Goal: Information Seeking & Learning: Learn about a topic

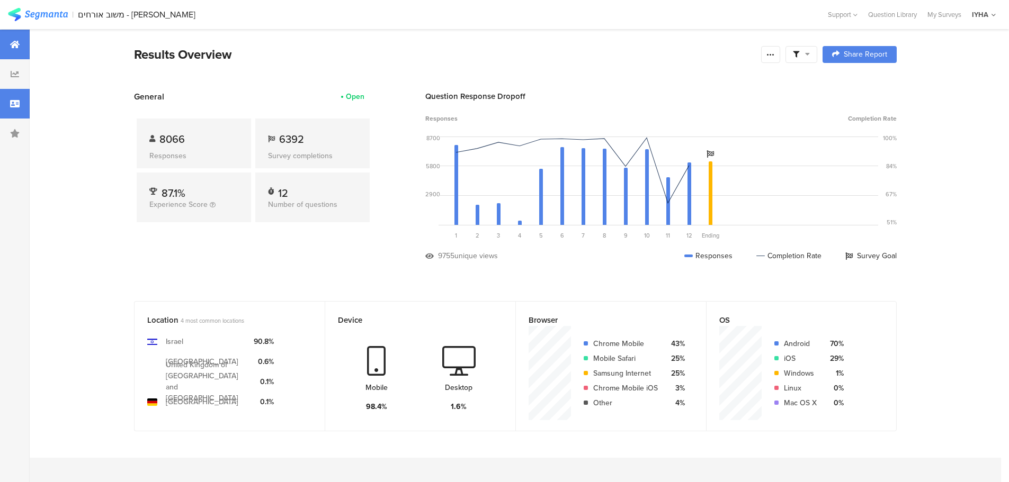
click at [10, 106] on div at bounding box center [15, 104] width 30 height 30
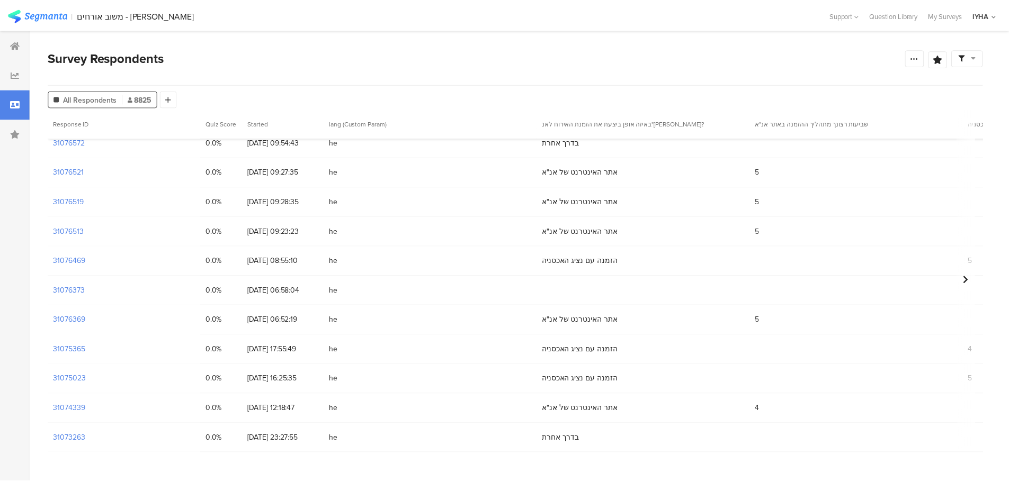
scroll to position [993, 0]
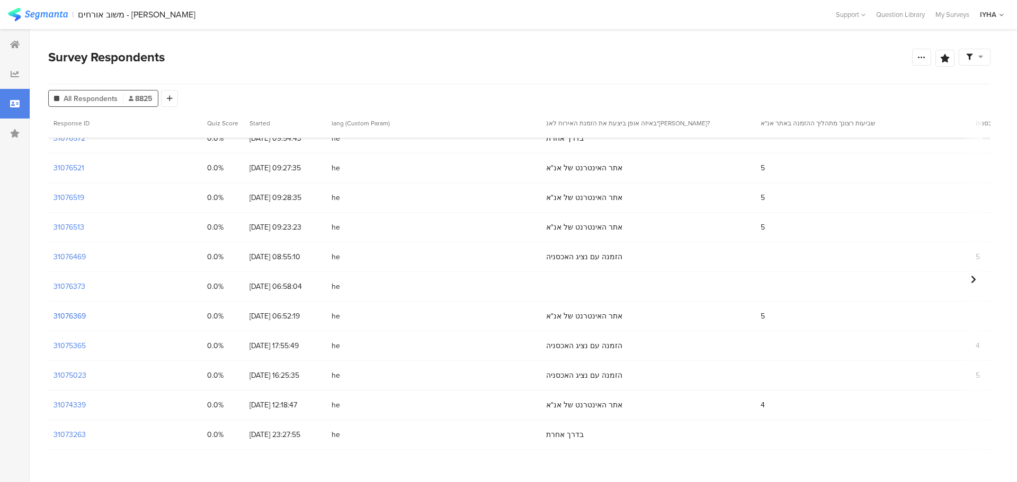
click at [66, 321] on section "31076369" at bounding box center [69, 316] width 32 height 11
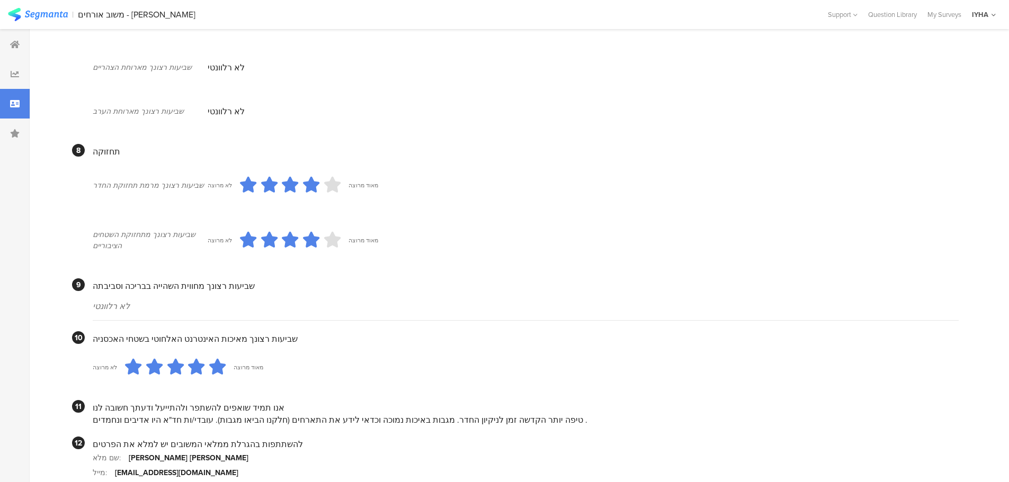
scroll to position [836, 0]
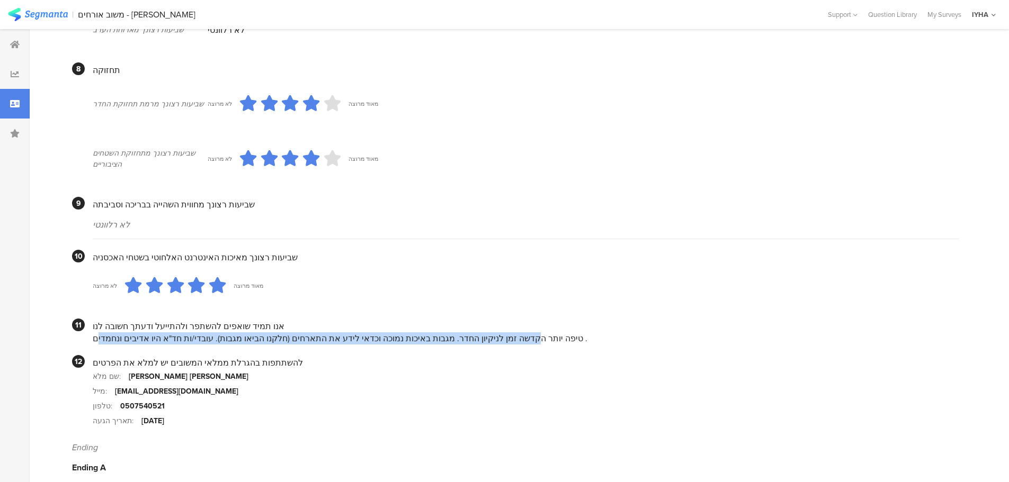
drag, startPoint x: 513, startPoint y: 329, endPoint x: 113, endPoint y: 320, distance: 400.5
click at [115, 333] on div "טיפה יותר הקדשה זמן לניקיון החדר. מגבות באיכות נמוכה וכדאי לידע את התארחים (חלק…" at bounding box center [526, 339] width 866 height 12
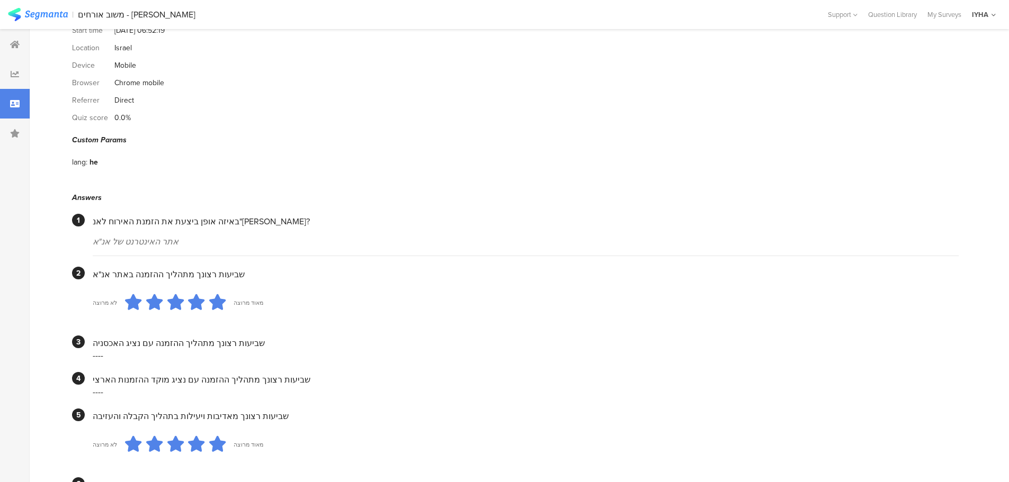
scroll to position [0, 0]
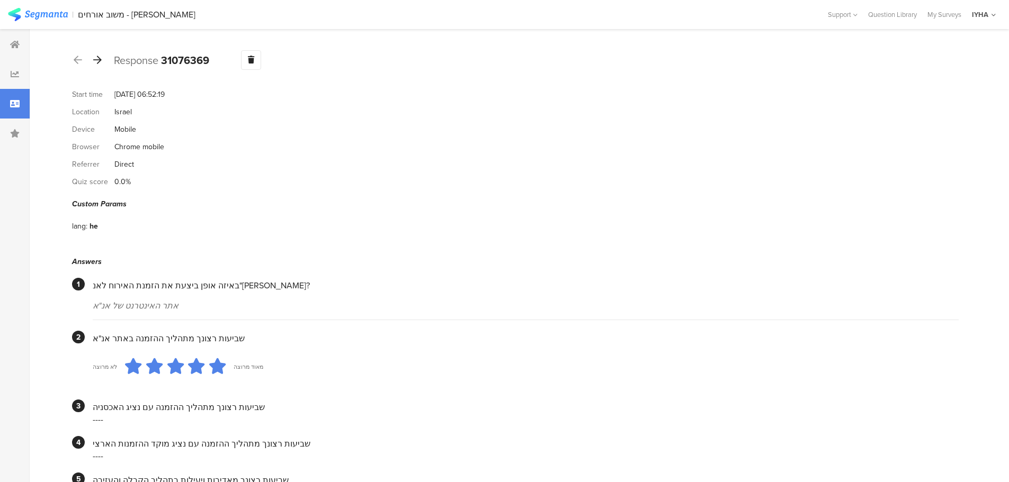
click at [97, 58] on icon at bounding box center [97, 60] width 8 height 10
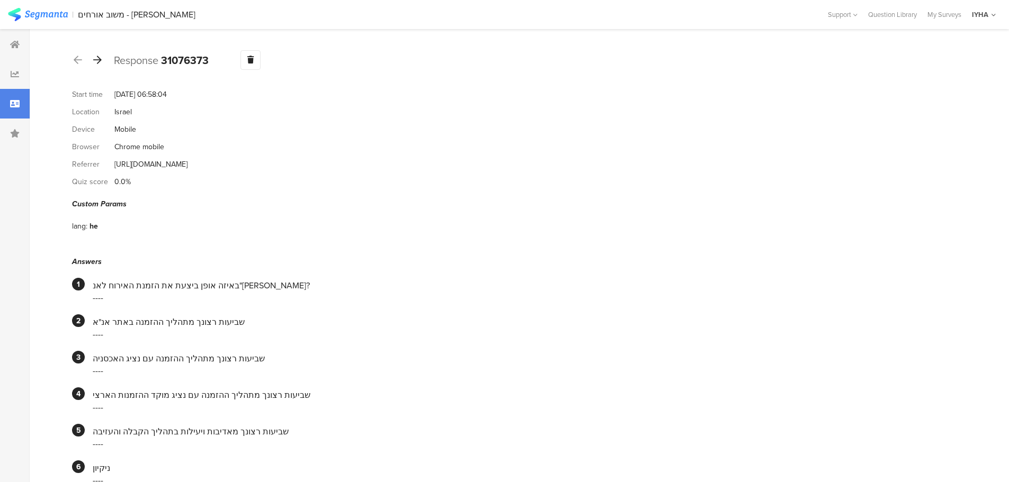
click at [102, 59] on div at bounding box center [98, 60] width 12 height 17
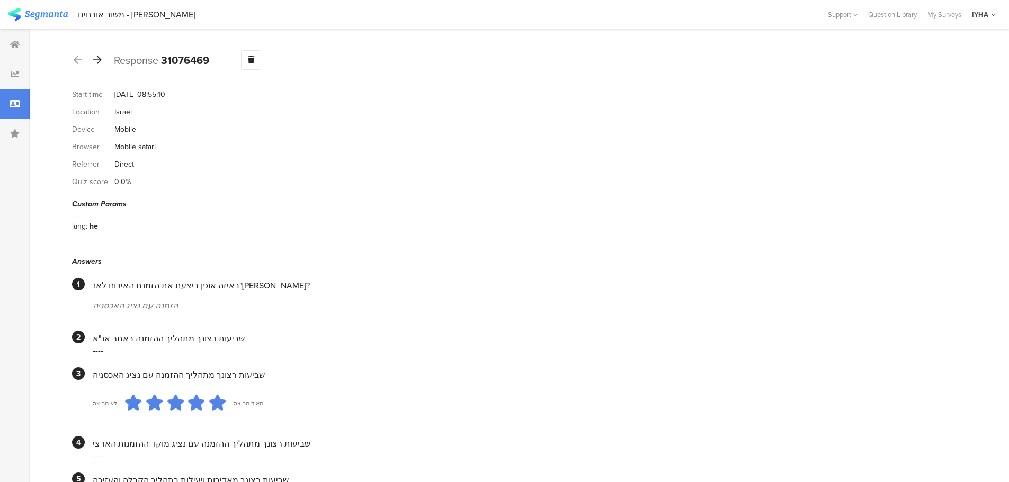
click at [101, 62] on icon at bounding box center [97, 60] width 8 height 10
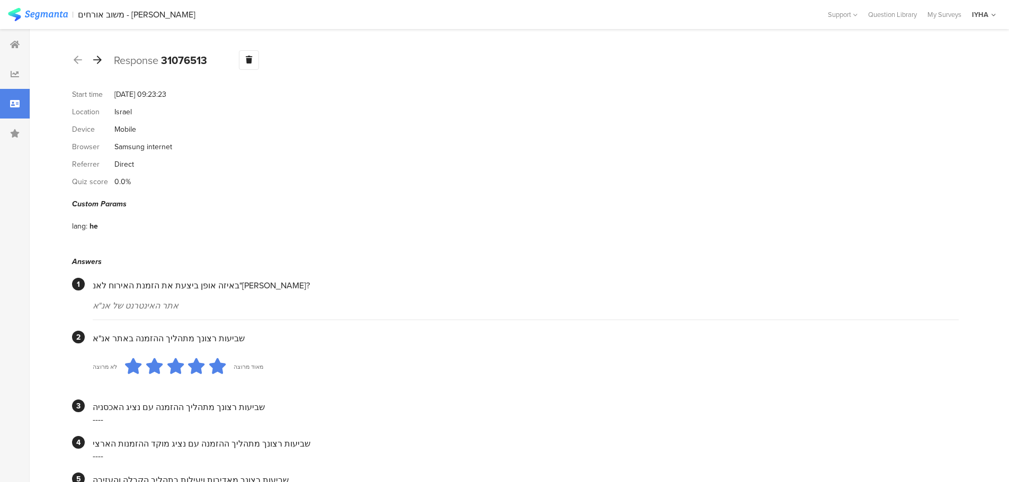
click at [96, 60] on icon at bounding box center [97, 60] width 8 height 10
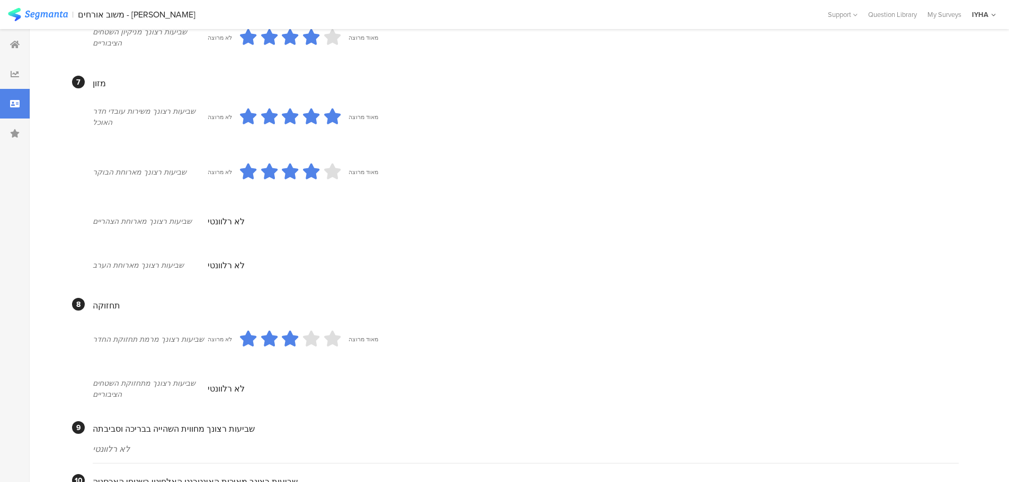
scroll to position [834, 0]
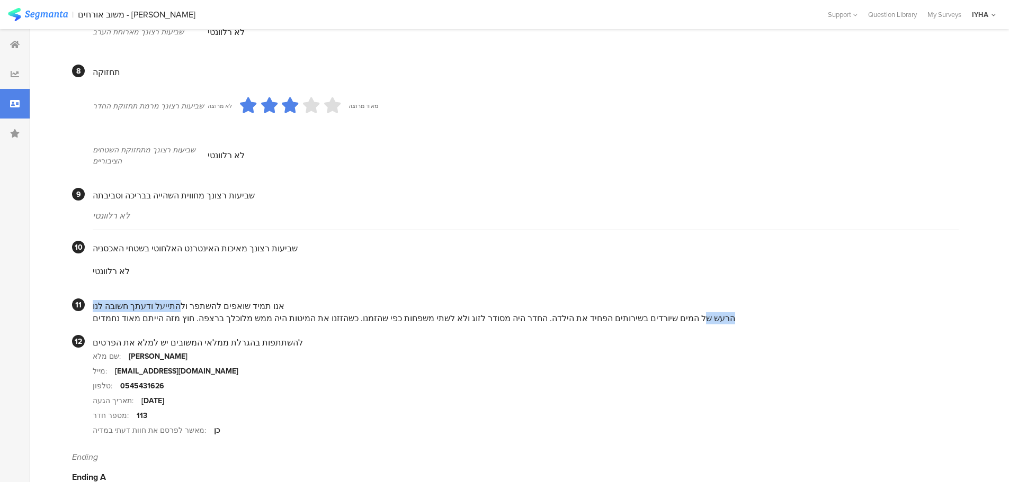
drag, startPoint x: 683, startPoint y: 305, endPoint x: 103, endPoint y: 262, distance: 581.0
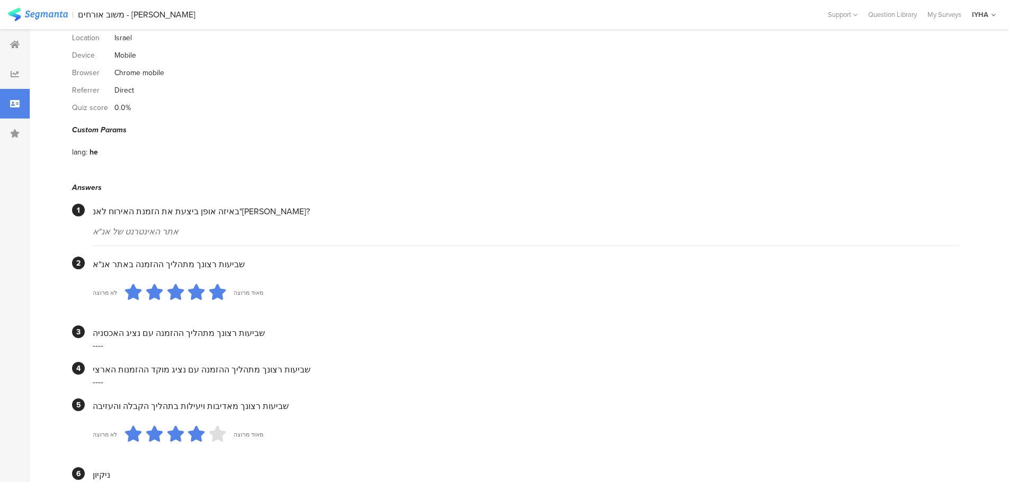
scroll to position [0, 0]
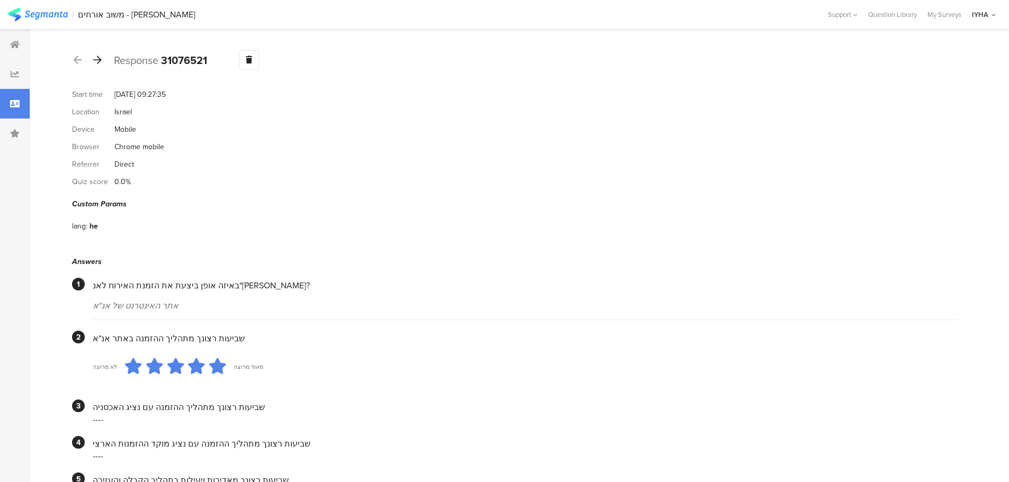
click at [101, 59] on icon at bounding box center [97, 60] width 8 height 10
click at [96, 60] on icon at bounding box center [97, 60] width 8 height 10
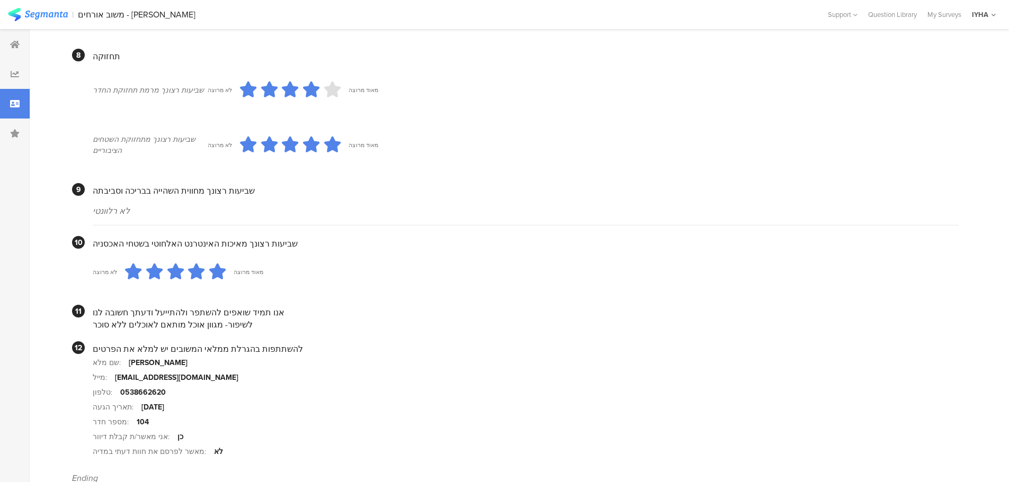
scroll to position [808, 0]
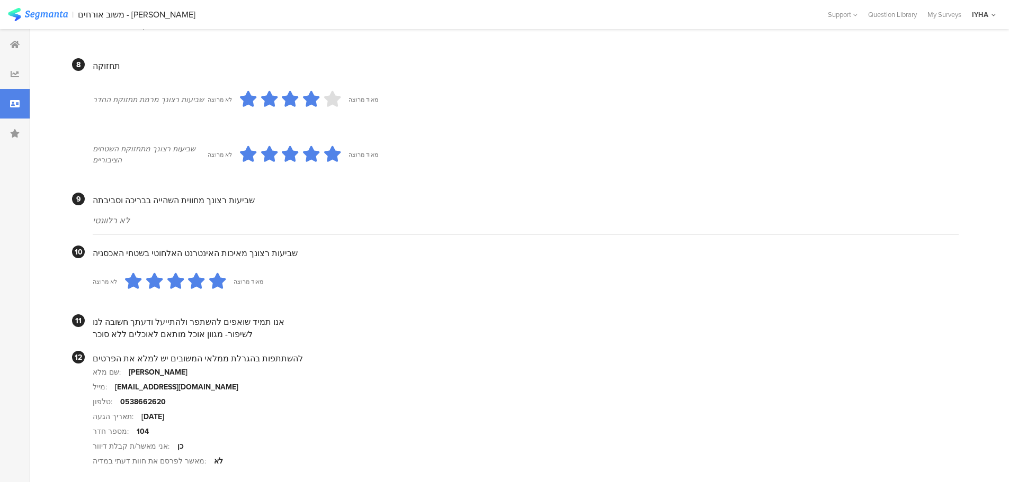
drag, startPoint x: 228, startPoint y: 323, endPoint x: 102, endPoint y: 320, distance: 126.1
click at [102, 328] on div "לשיפור- מגוון אוכל מותאם לאוכלים ללא סוכר" at bounding box center [526, 334] width 866 height 12
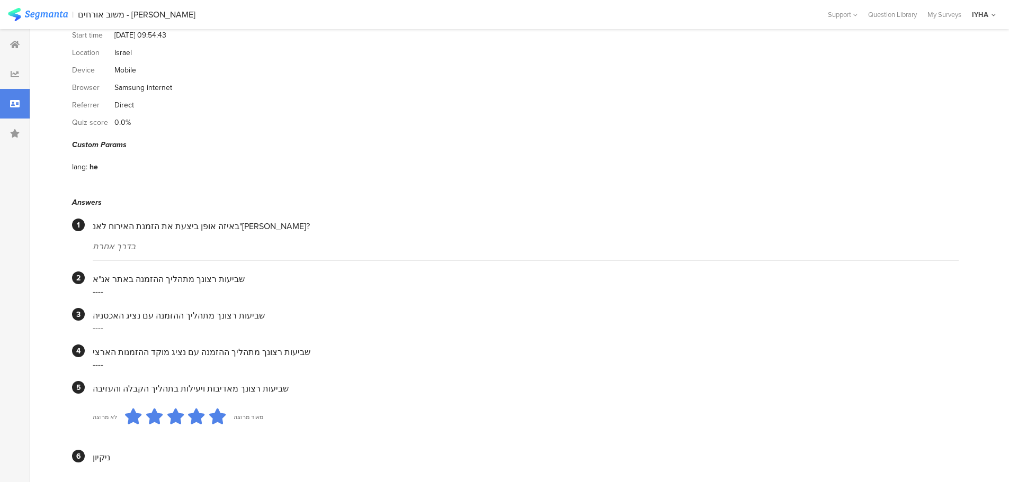
scroll to position [0, 0]
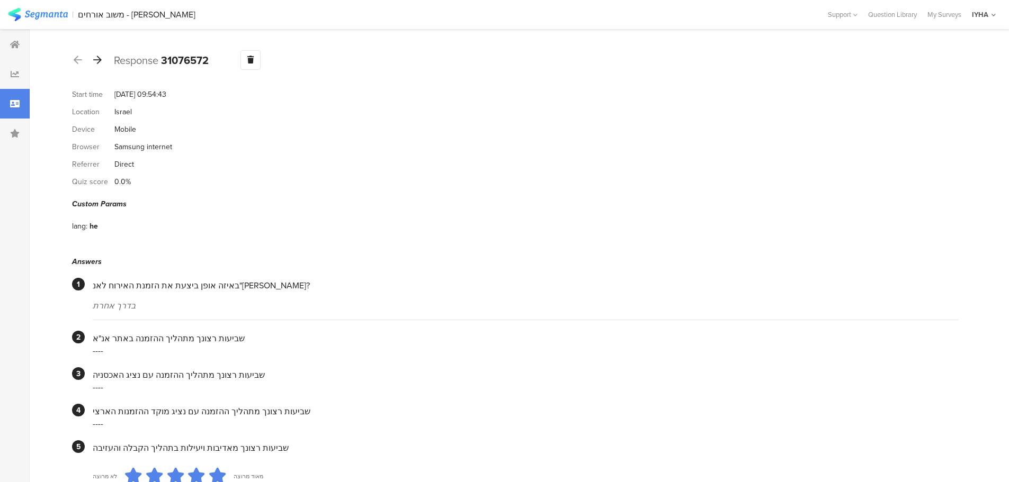
click at [96, 59] on icon at bounding box center [97, 60] width 8 height 10
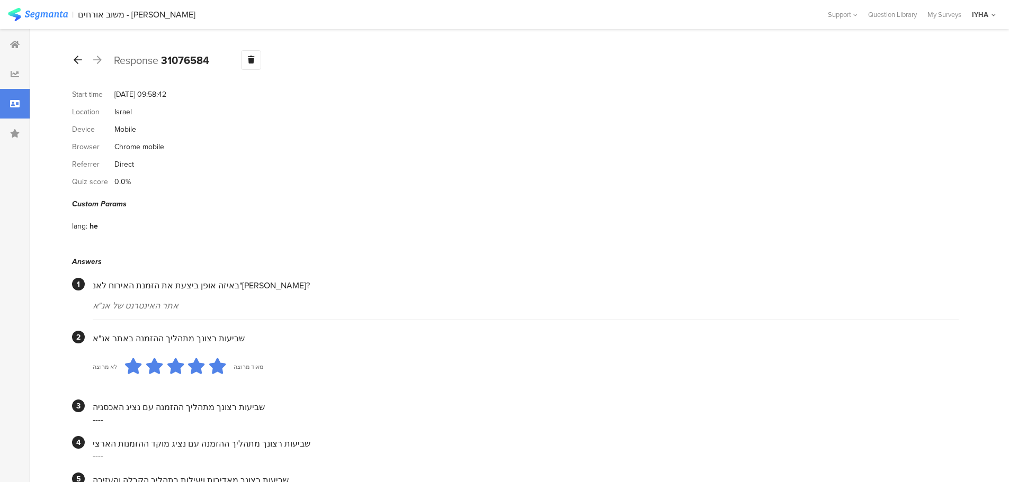
click at [76, 59] on icon at bounding box center [78, 60] width 8 height 10
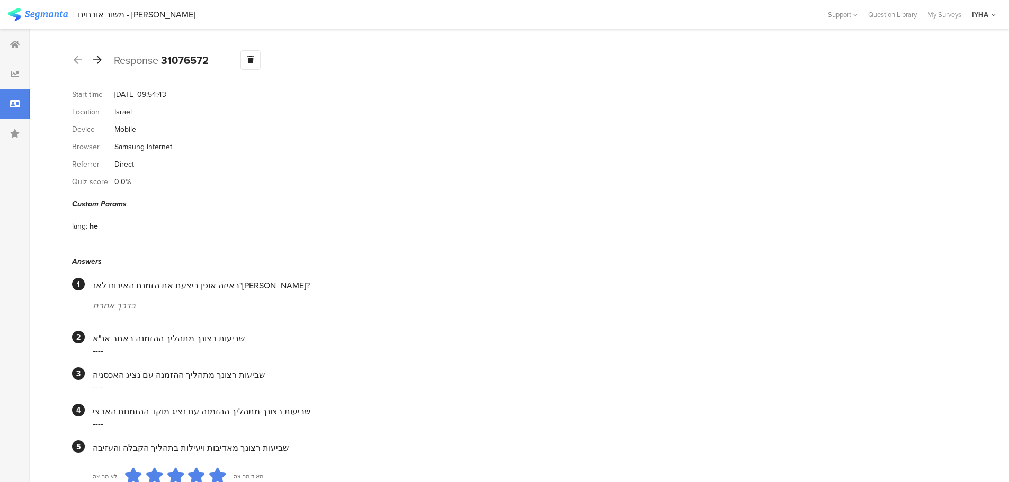
click at [99, 60] on icon at bounding box center [97, 60] width 8 height 10
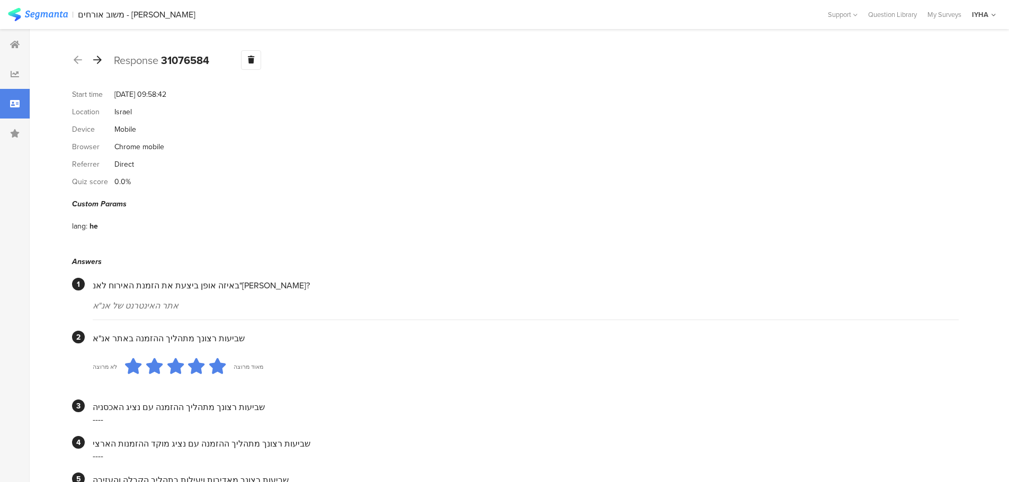
click at [97, 60] on icon at bounding box center [97, 60] width 8 height 10
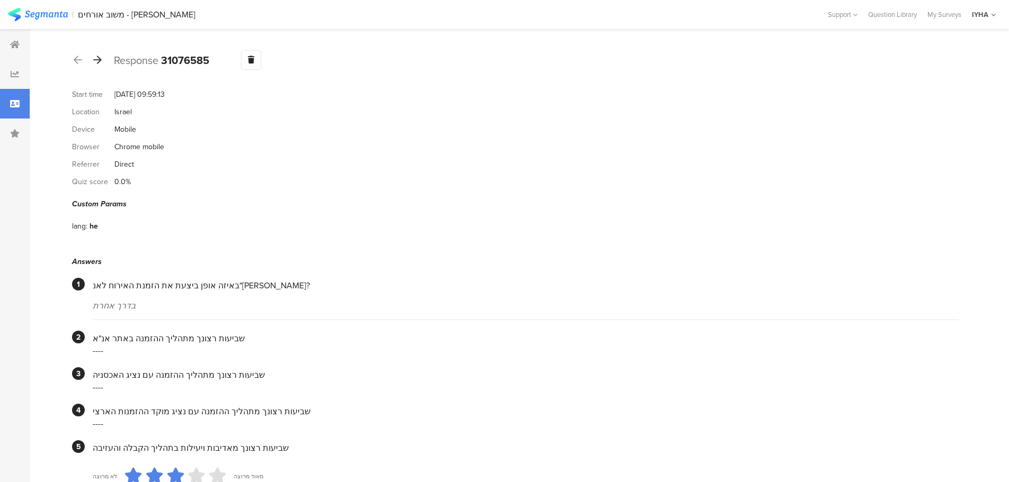
click at [97, 60] on icon at bounding box center [97, 60] width 8 height 10
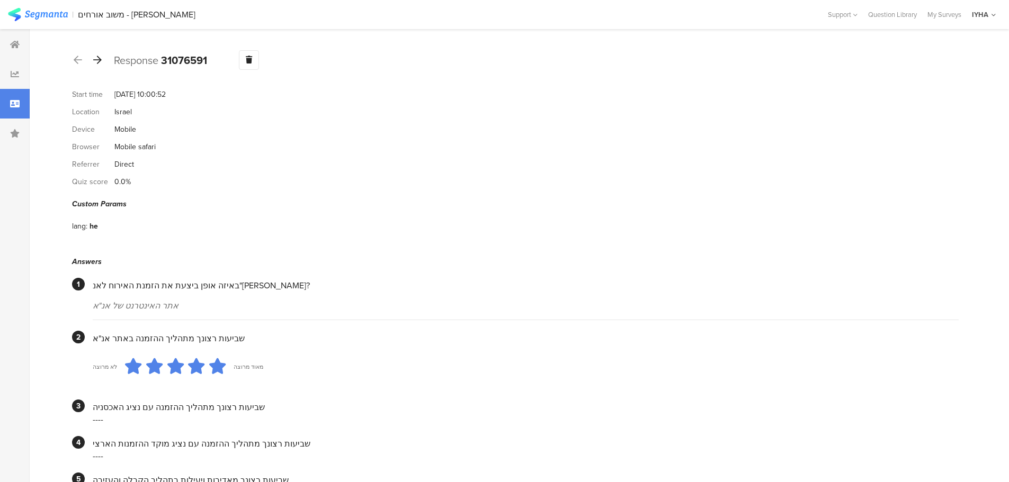
click at [99, 52] on div at bounding box center [98, 60] width 12 height 17
click at [98, 62] on icon at bounding box center [97, 60] width 8 height 10
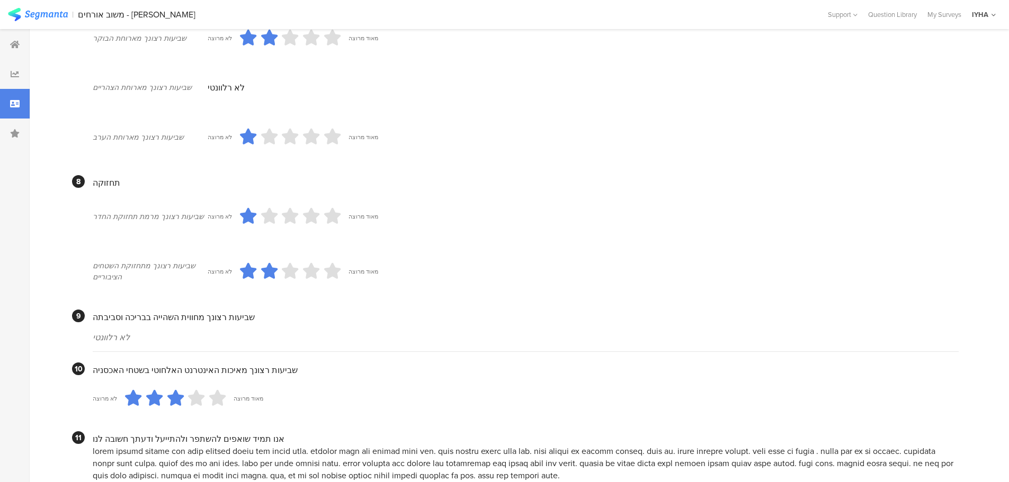
scroll to position [916, 0]
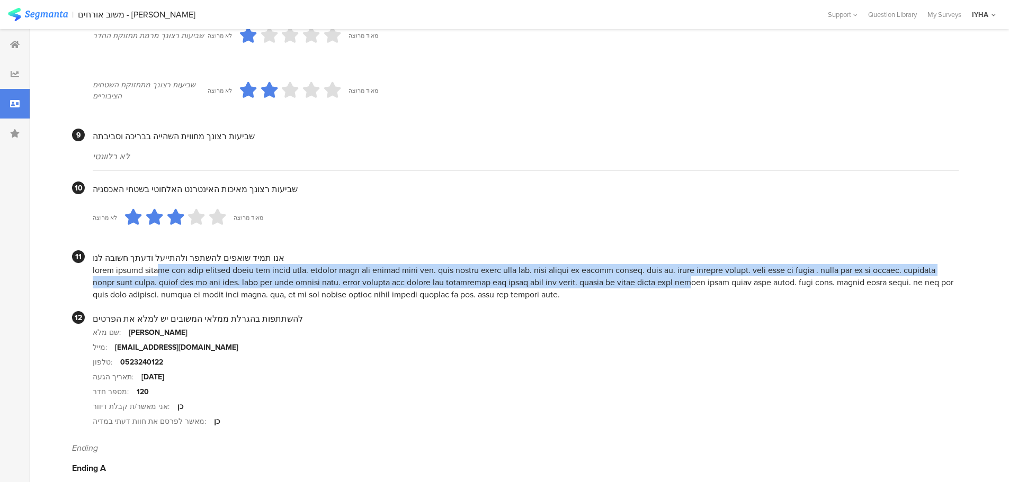
drag, startPoint x: 916, startPoint y: 261, endPoint x: 382, endPoint y: 271, distance: 534.5
click at [384, 272] on div at bounding box center [526, 282] width 866 height 37
click at [207, 264] on div at bounding box center [526, 282] width 866 height 37
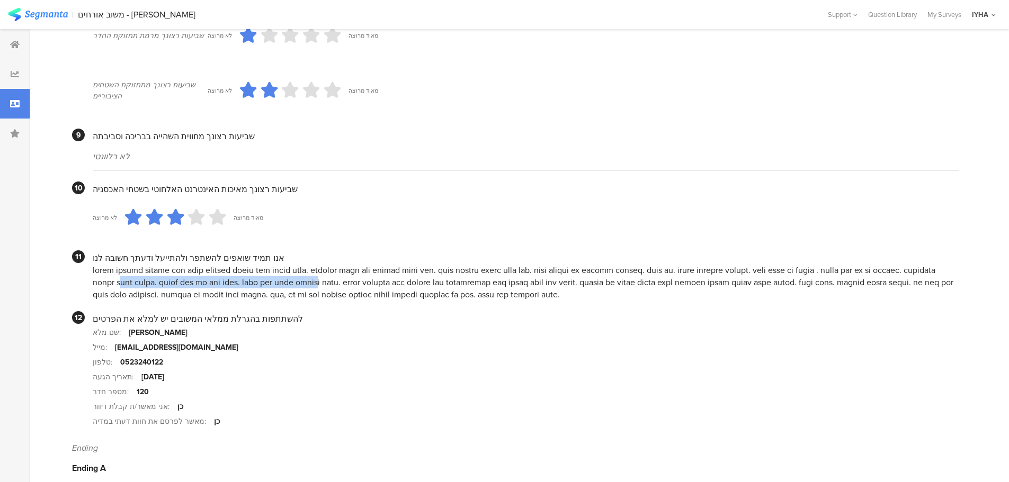
drag, startPoint x: 955, startPoint y: 271, endPoint x: 757, endPoint y: 275, distance: 198.7
click at [759, 275] on div at bounding box center [526, 282] width 866 height 37
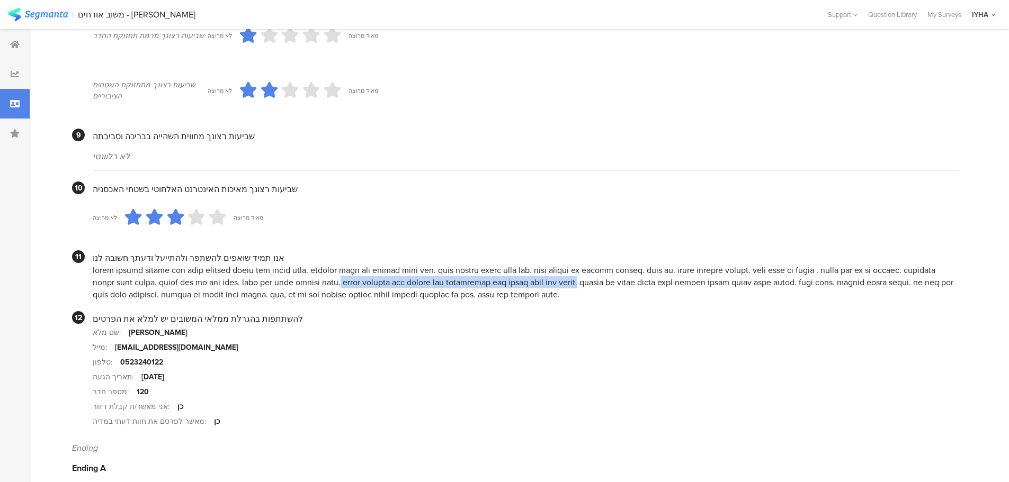
drag, startPoint x: 732, startPoint y: 269, endPoint x: 487, endPoint y: 273, distance: 245.3
click at [488, 274] on div at bounding box center [526, 282] width 866 height 37
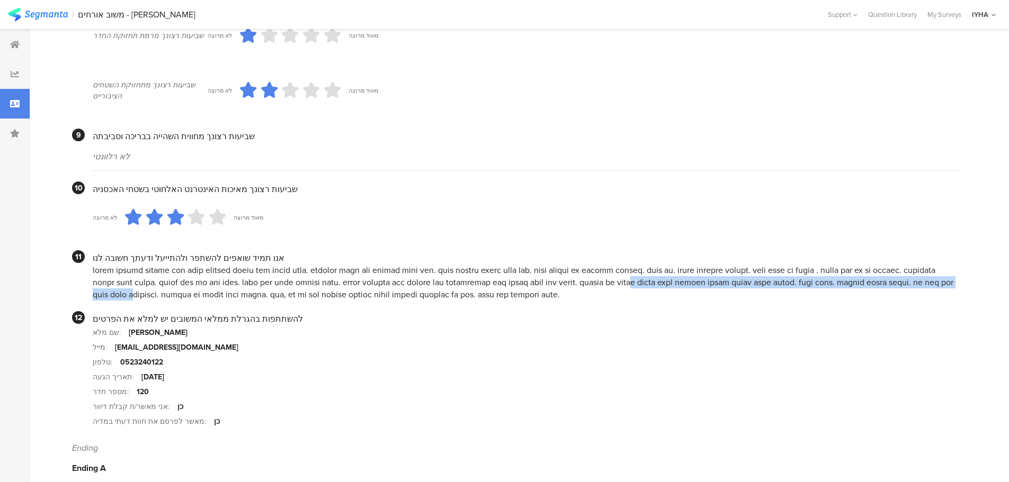
drag, startPoint x: 441, startPoint y: 269, endPoint x: 102, endPoint y: 271, distance: 339.5
click at [103, 272] on div at bounding box center [526, 282] width 866 height 37
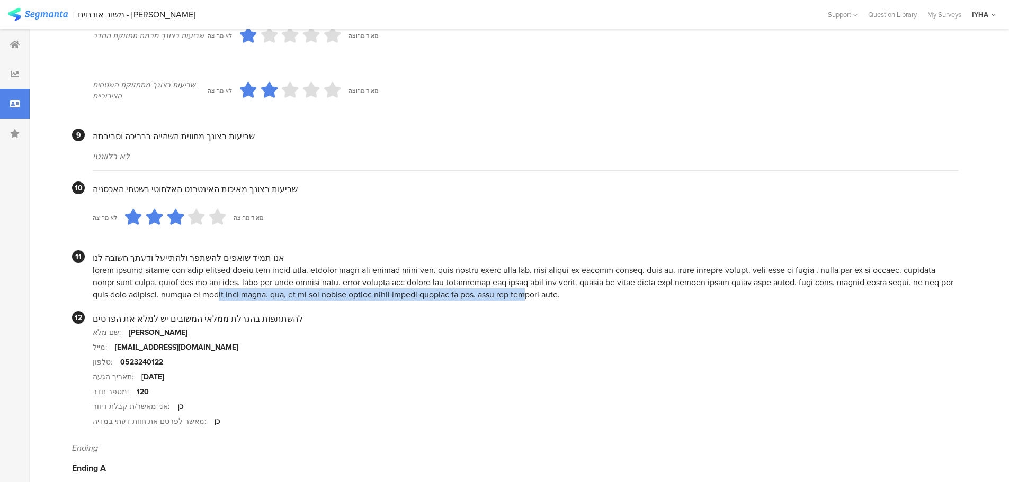
drag, startPoint x: 457, startPoint y: 281, endPoint x: 151, endPoint y: 284, distance: 305.6
click at [152, 285] on div at bounding box center [526, 282] width 866 height 37
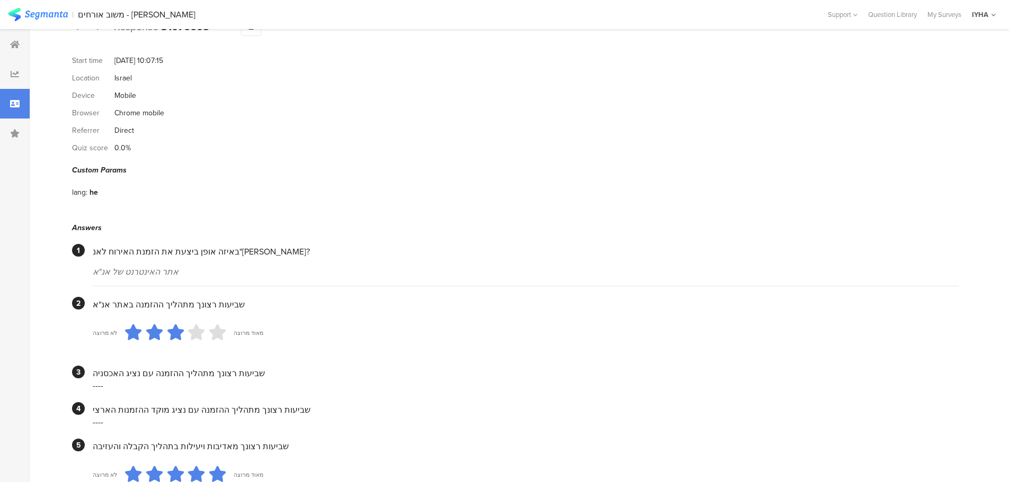
scroll to position [0, 0]
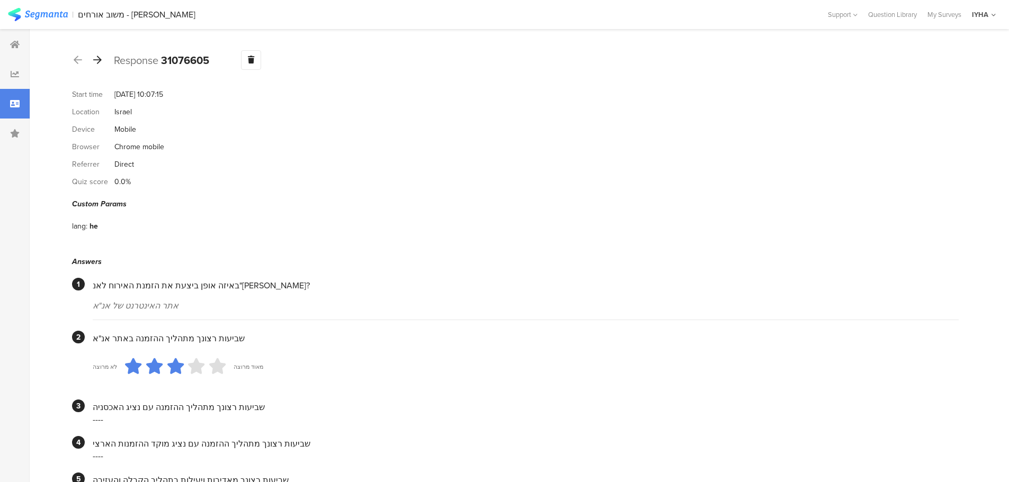
click at [101, 62] on icon at bounding box center [97, 60] width 8 height 10
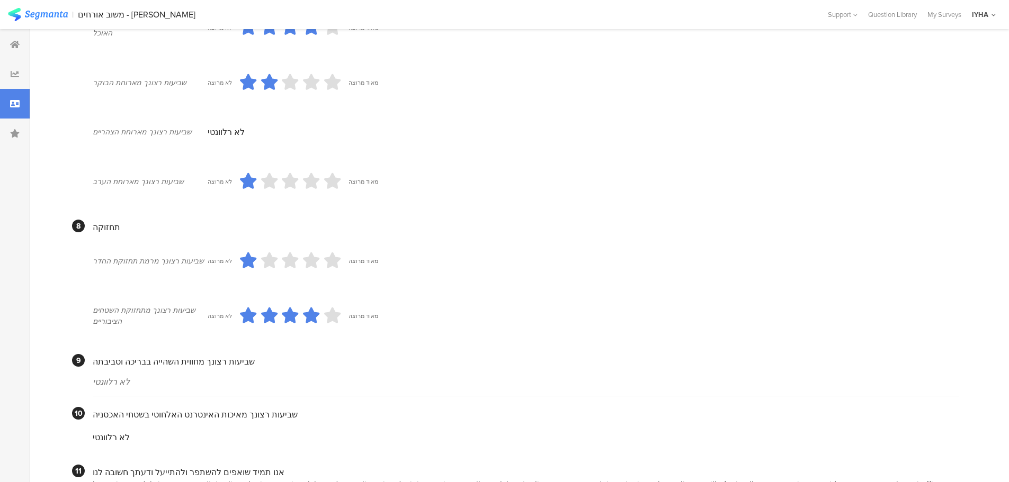
scroll to position [904, 0]
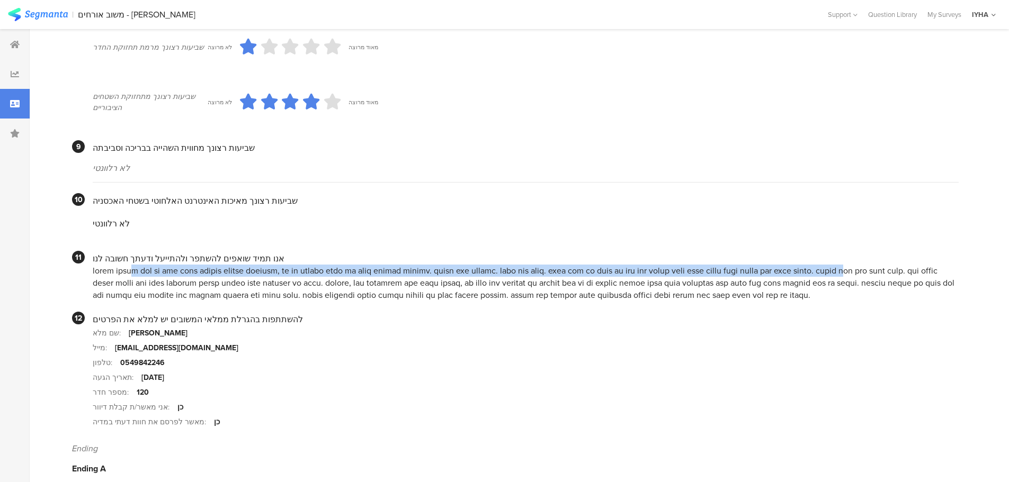
drag, startPoint x: 933, startPoint y: 260, endPoint x: 231, endPoint y: 255, distance: 701.8
click at [231, 265] on div at bounding box center [526, 283] width 866 height 37
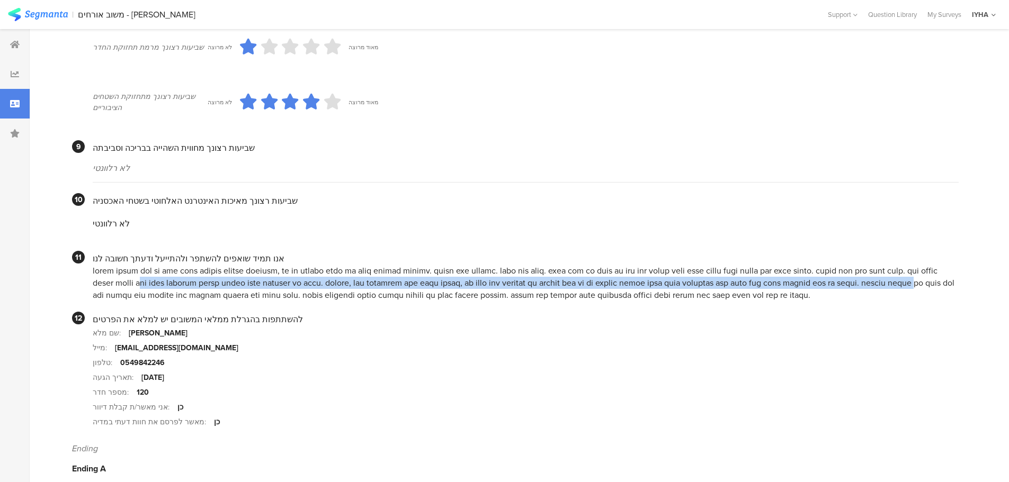
drag, startPoint x: 950, startPoint y: 270, endPoint x: 149, endPoint y: 258, distance: 800.4
click at [137, 272] on div at bounding box center [526, 283] width 866 height 37
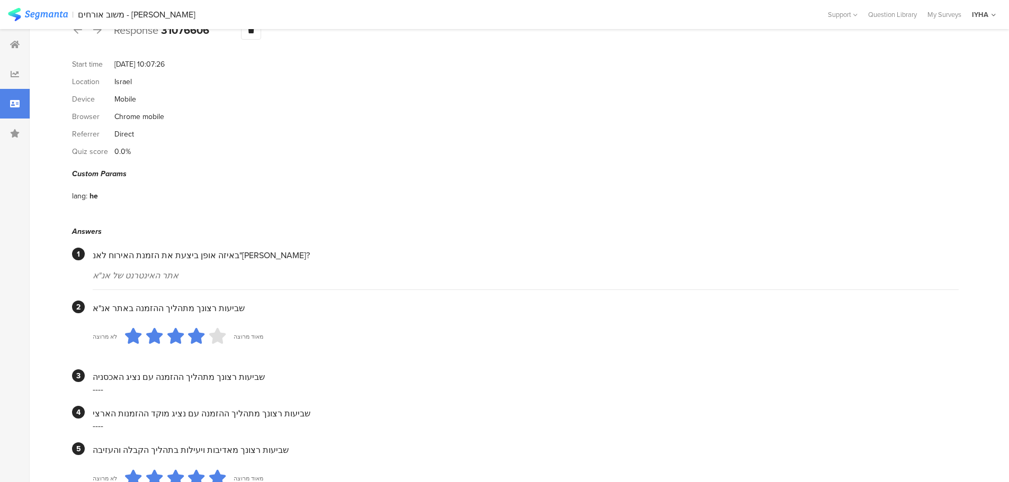
scroll to position [0, 0]
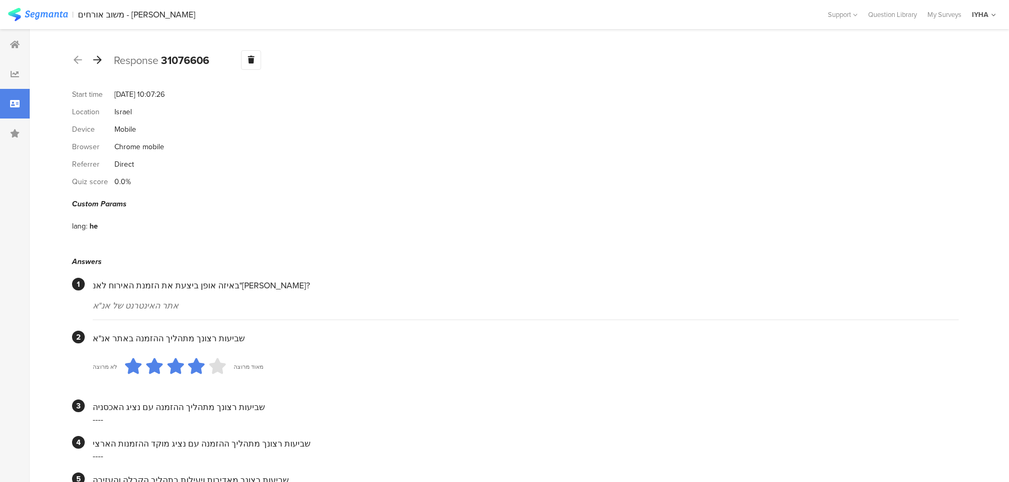
click at [100, 59] on icon at bounding box center [97, 60] width 8 height 10
click at [99, 57] on icon at bounding box center [97, 60] width 8 height 10
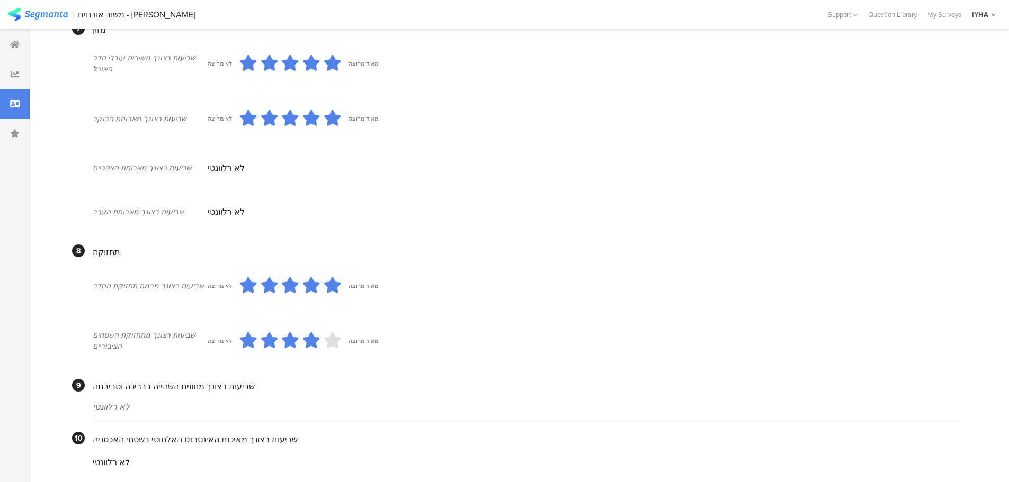
scroll to position [869, 0]
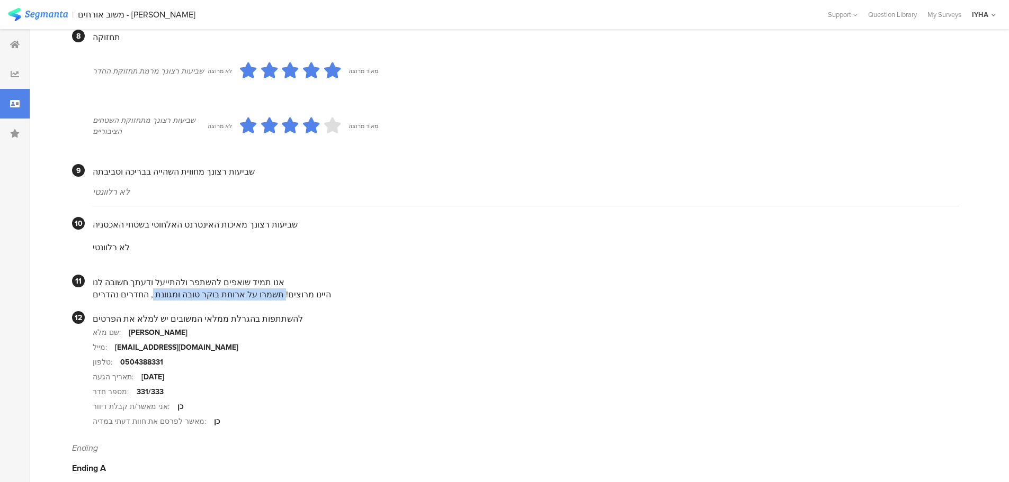
drag, startPoint x: 287, startPoint y: 282, endPoint x: 155, endPoint y: 279, distance: 131.9
click at [159, 289] on div "היינו מרוצים! תשמרו על ארוחת בוקר טובה ומגוונת , החדרים נהדרים" at bounding box center [526, 295] width 866 height 12
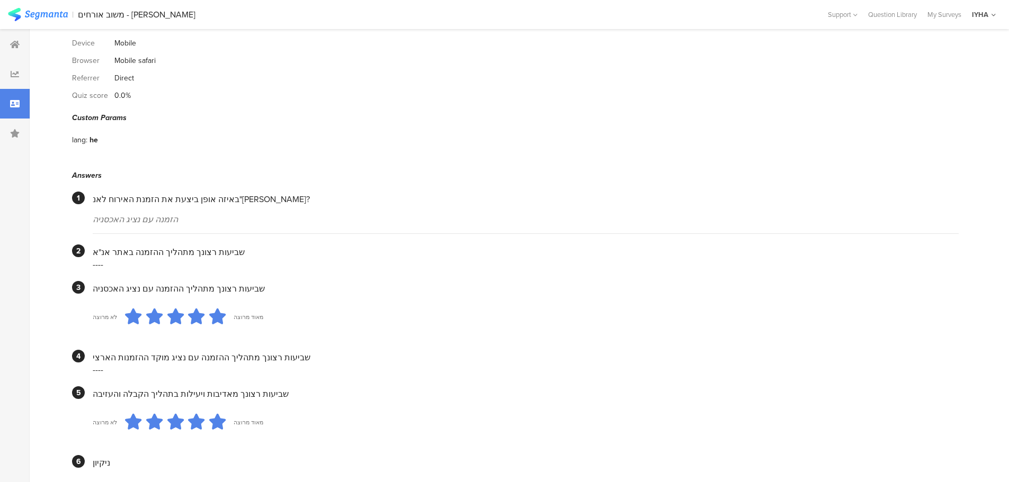
scroll to position [0, 0]
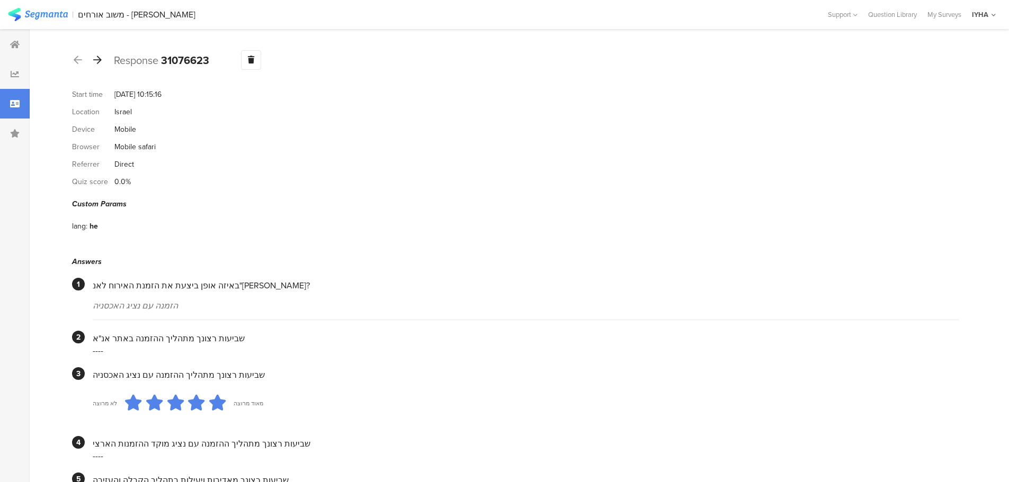
click at [97, 58] on icon at bounding box center [97, 60] width 8 height 10
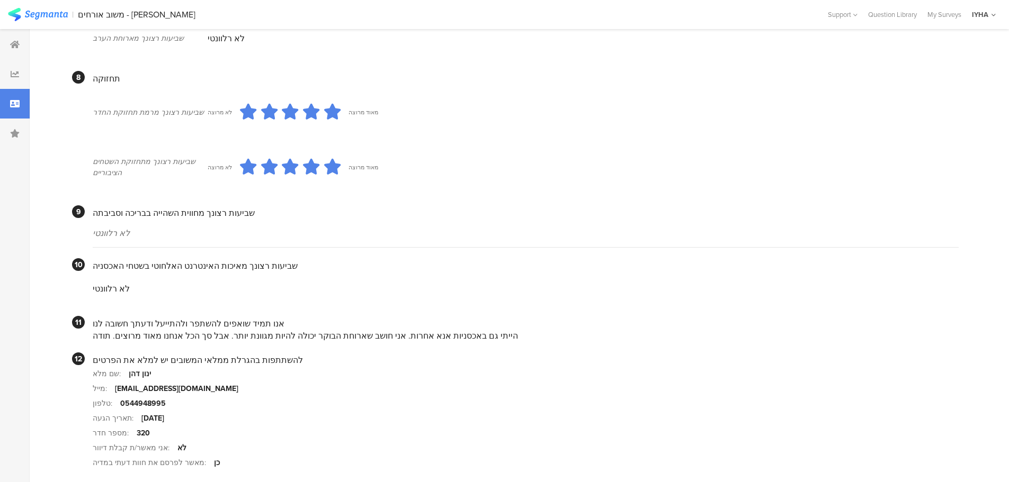
scroll to position [869, 0]
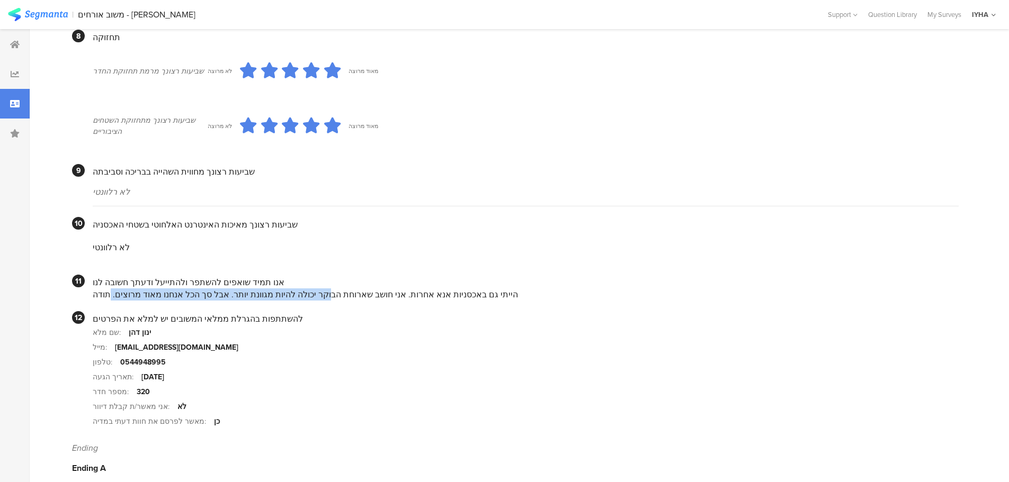
drag, startPoint x: 330, startPoint y: 280, endPoint x: 119, endPoint y: 278, distance: 210.8
click at [119, 289] on div "הייתי גם באכסניות אנא אחרות. אני חושב שארוחת הבוקר יכולה להיות מגוונת יותר. אבל…" at bounding box center [526, 295] width 866 height 12
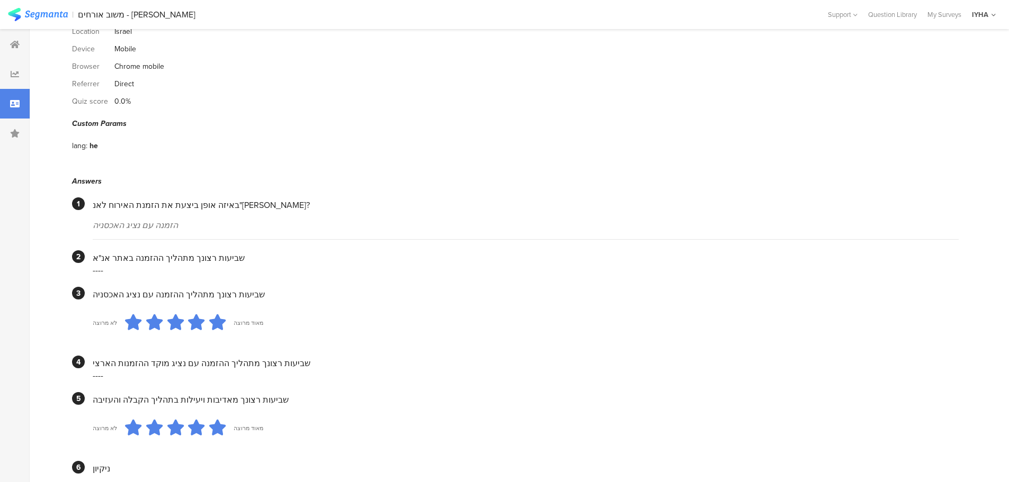
scroll to position [0, 0]
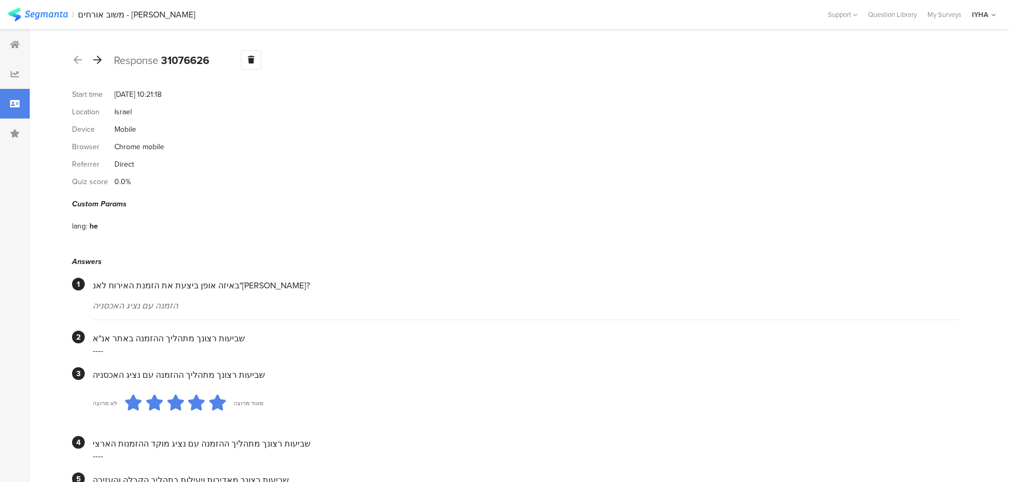
click at [100, 58] on icon at bounding box center [97, 60] width 8 height 10
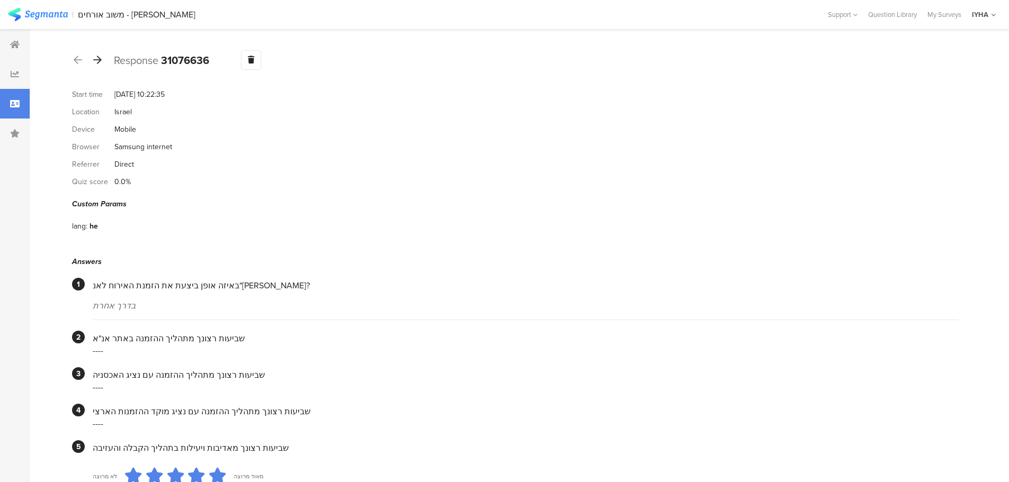
click at [95, 61] on icon at bounding box center [97, 60] width 8 height 10
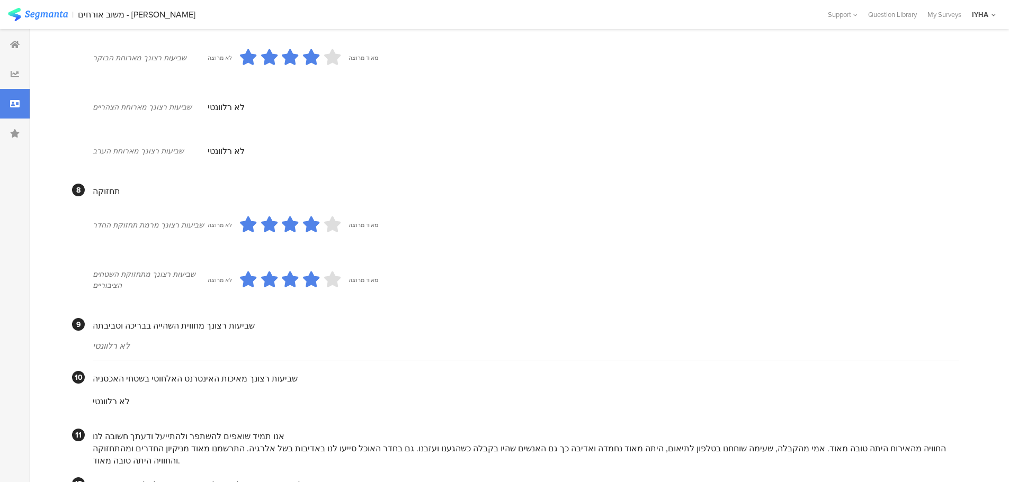
scroll to position [881, 0]
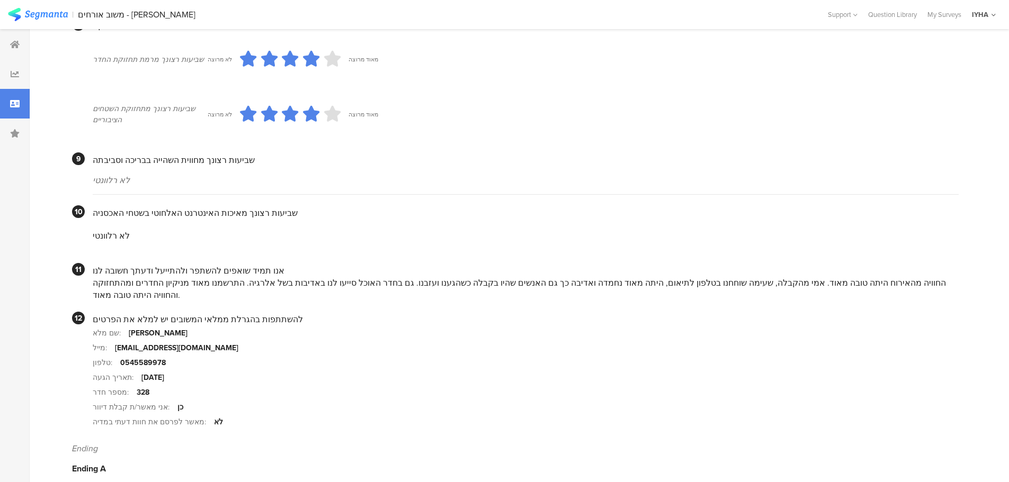
drag, startPoint x: 891, startPoint y: 270, endPoint x: 510, endPoint y: 275, distance: 380.9
click at [514, 278] on div "החוויה מהאירוח היתה טובה מאוד. אמי מהקבלה, שעימה שוחחנו בטלפון לתיאום, היתה מאו…" at bounding box center [526, 289] width 866 height 24
click at [472, 277] on div "החוויה מהאירוח היתה טובה מאוד. אמי מהקבלה, שעימה שוחחנו בטלפון לתיאום, היתה מאו…" at bounding box center [526, 289] width 866 height 24
click at [426, 277] on div "החוויה מהאירוח היתה טובה מאוד. אמי מהקבלה, שעימה שוחחנו בטלפון לתיאום, היתה מאו…" at bounding box center [526, 289] width 866 height 24
drag, startPoint x: 424, startPoint y: 270, endPoint x: 307, endPoint y: 269, distance: 117.1
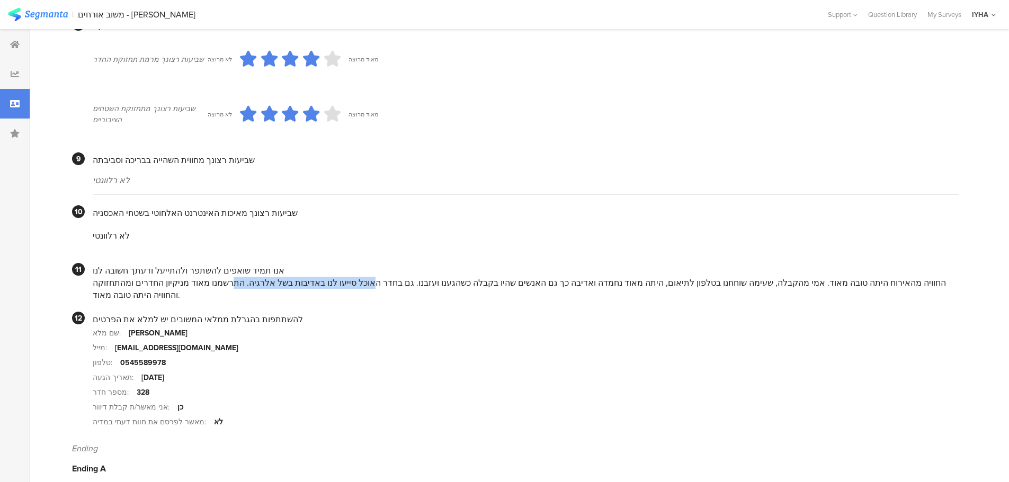
click at [308, 277] on div "החוויה מהאירוח היתה טובה מאוד. אמי מהקבלה, שעימה שוחחנו בטלפון לתיאום, היתה מאו…" at bounding box center [526, 289] width 866 height 24
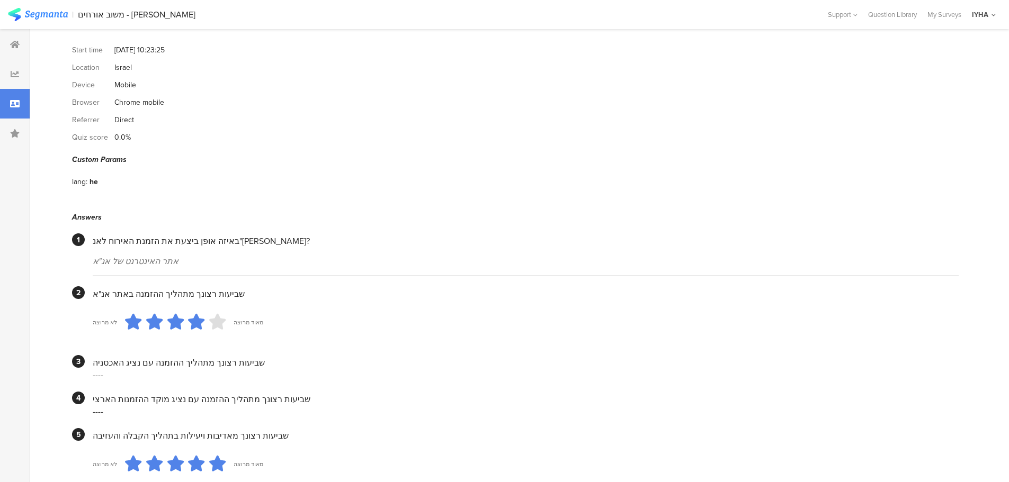
scroll to position [0, 0]
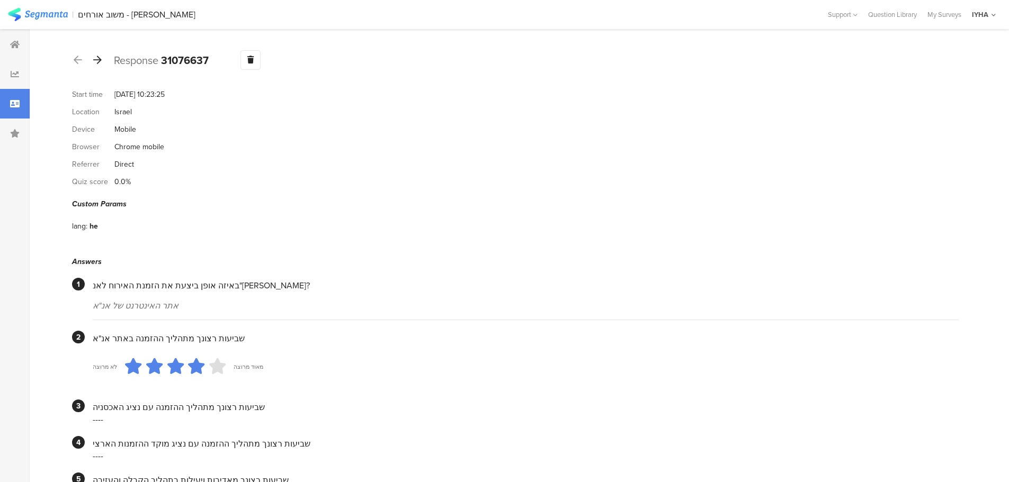
click at [100, 58] on icon at bounding box center [97, 60] width 8 height 10
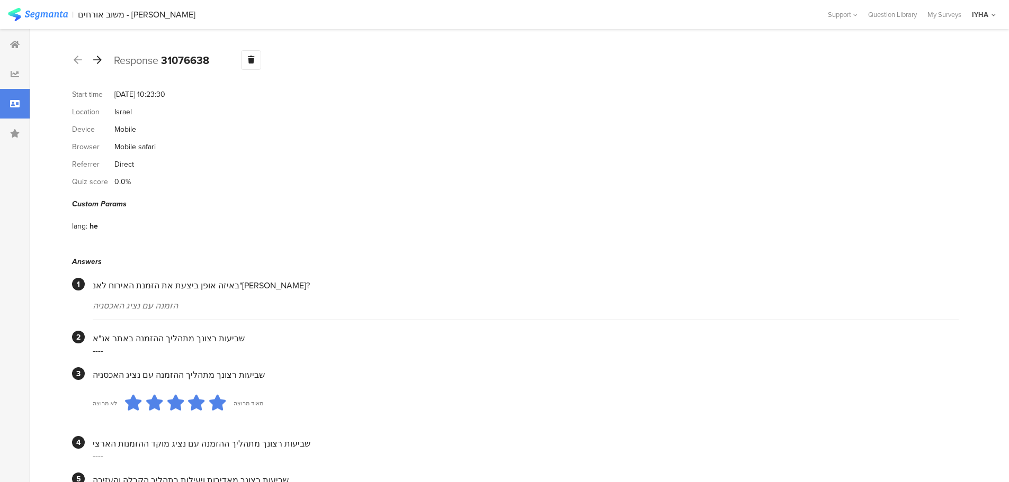
click at [99, 57] on icon at bounding box center [97, 60] width 8 height 10
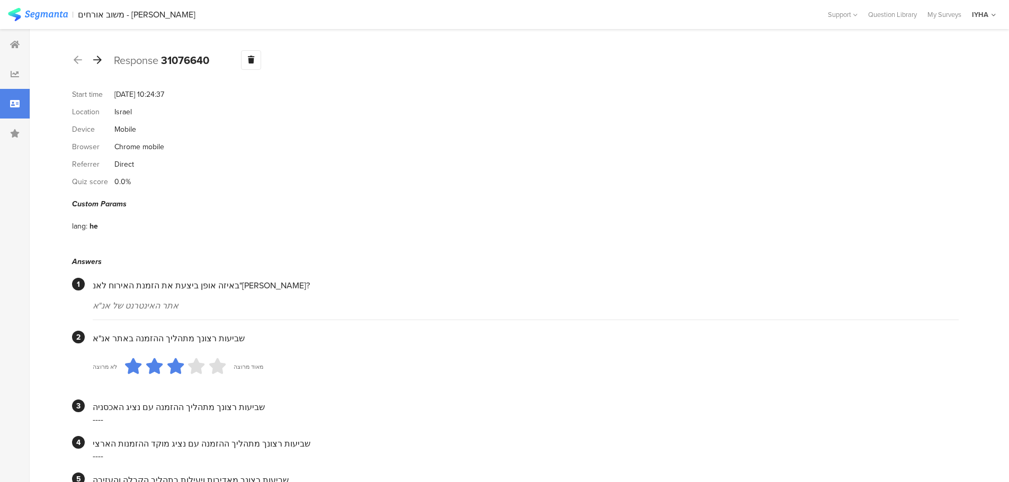
click at [97, 61] on icon at bounding box center [97, 60] width 8 height 10
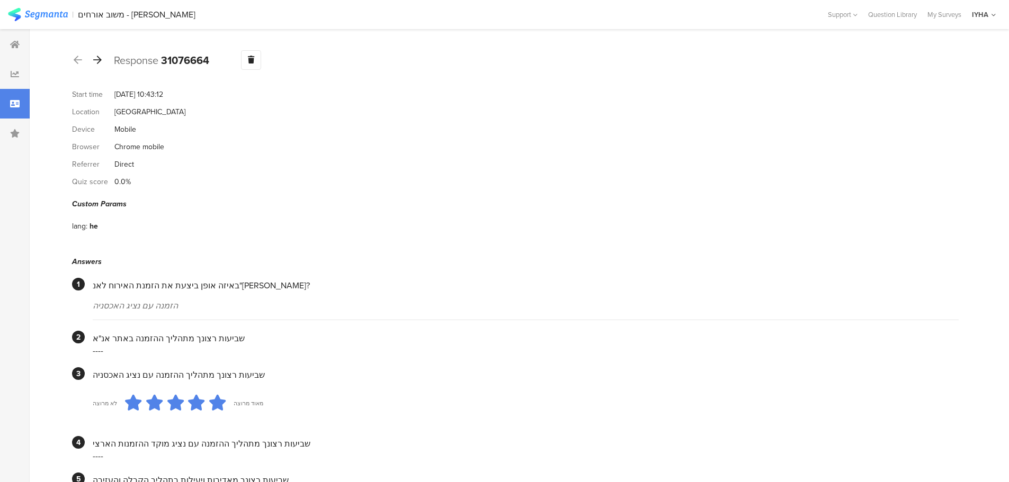
click at [101, 62] on icon at bounding box center [97, 60] width 8 height 10
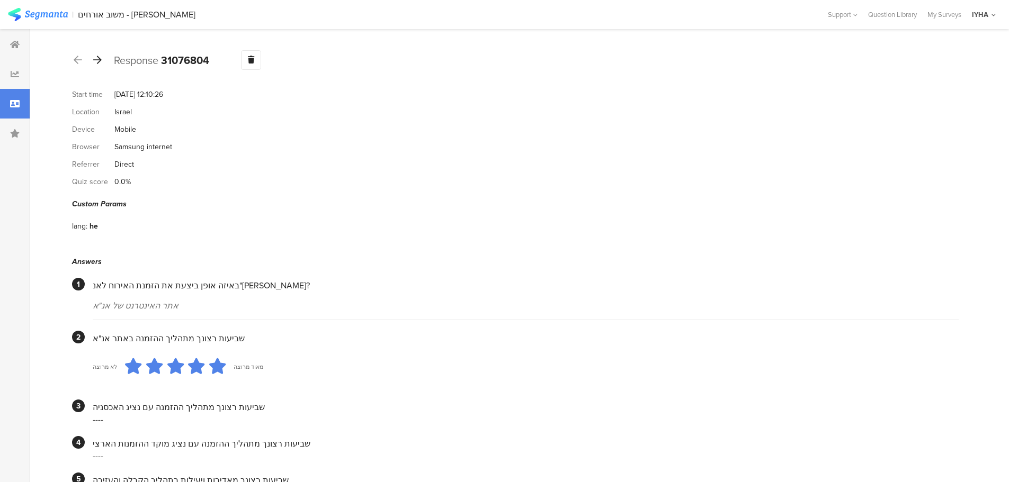
click at [101, 64] on icon at bounding box center [97, 60] width 8 height 10
click at [100, 58] on icon at bounding box center [97, 60] width 8 height 10
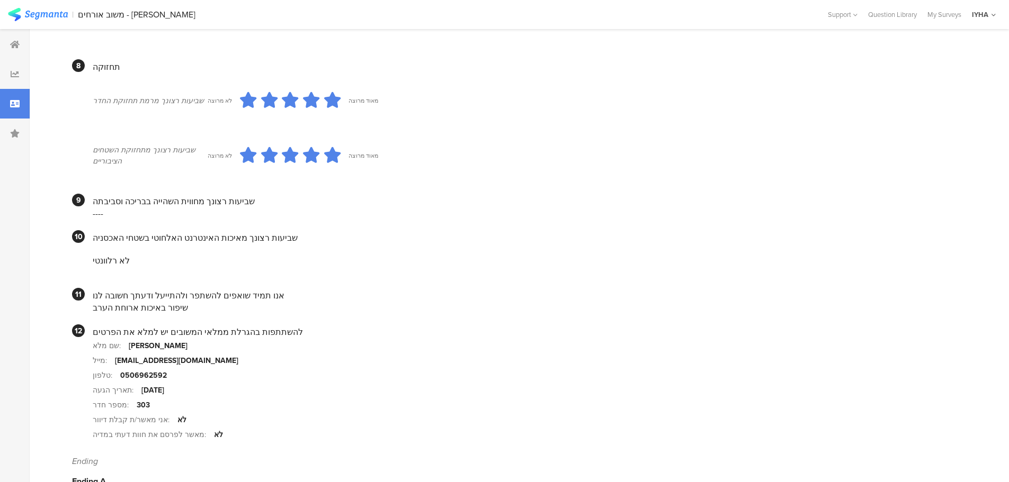
scroll to position [811, 0]
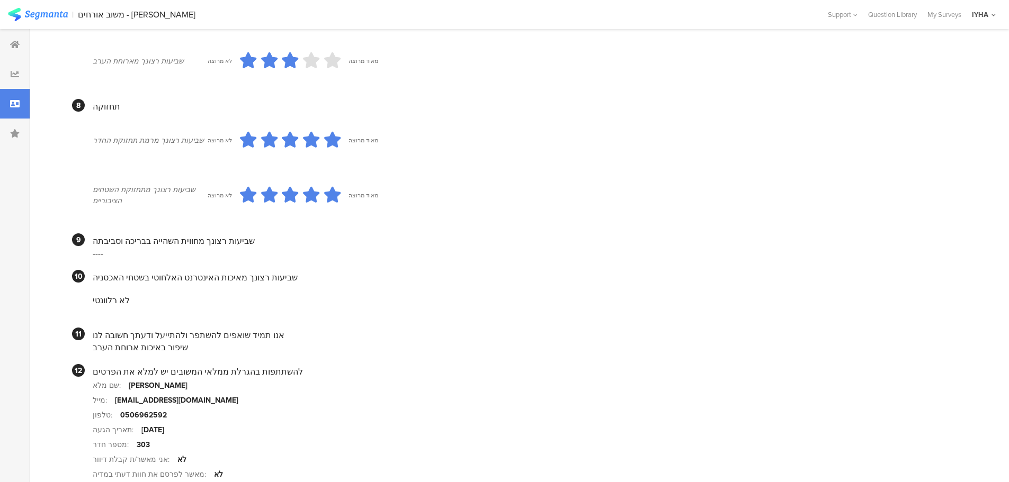
drag, startPoint x: 183, startPoint y: 287, endPoint x: 177, endPoint y: 288, distance: 6.0
click at [178, 288] on section "לא רלוונטי" at bounding box center [526, 300] width 866 height 33
drag, startPoint x: 117, startPoint y: 329, endPoint x: 109, endPoint y: 327, distance: 8.2
click at [109, 328] on div "אנו תמיד שואפים להשתפר ולהתייעל ודעתך חשובה לנו שיפור באיכות ארוחת הערב" at bounding box center [526, 341] width 866 height 26
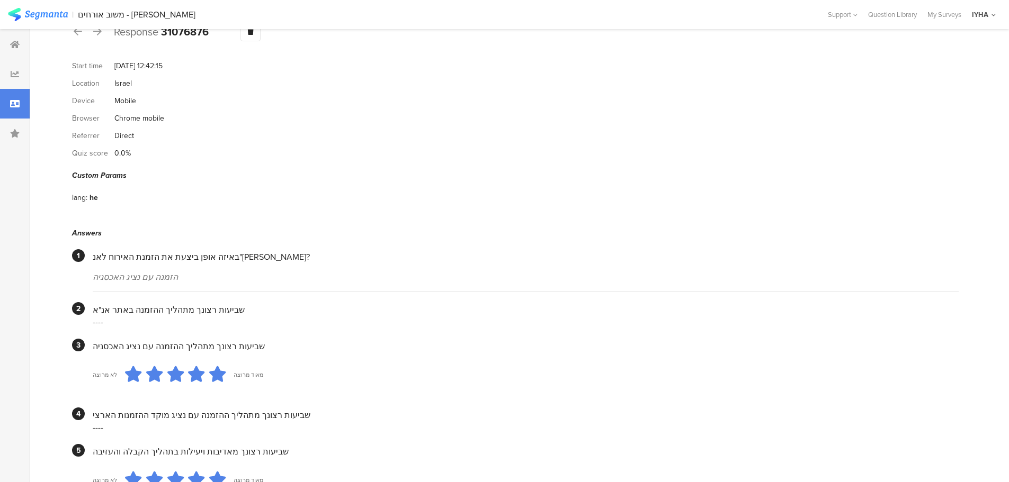
scroll to position [0, 0]
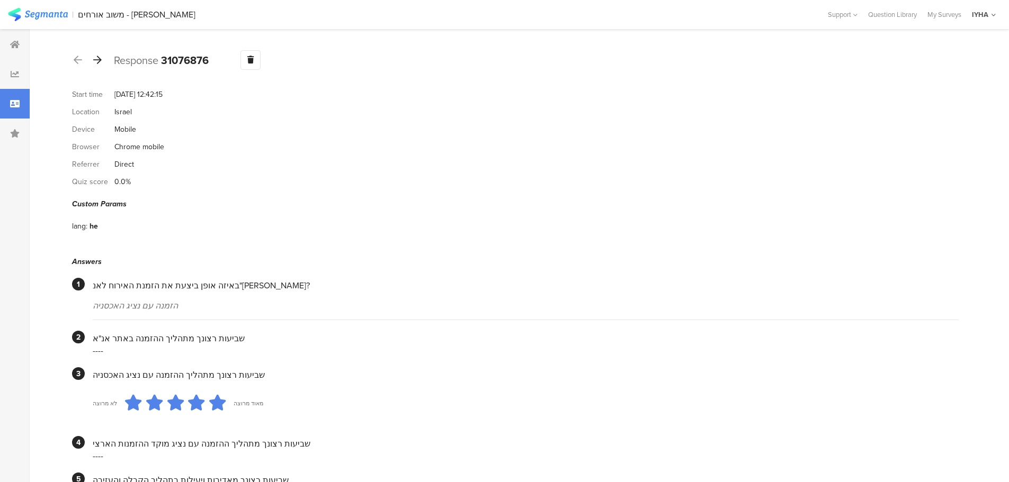
click at [95, 58] on icon at bounding box center [97, 60] width 8 height 10
click at [99, 62] on icon at bounding box center [97, 60] width 8 height 10
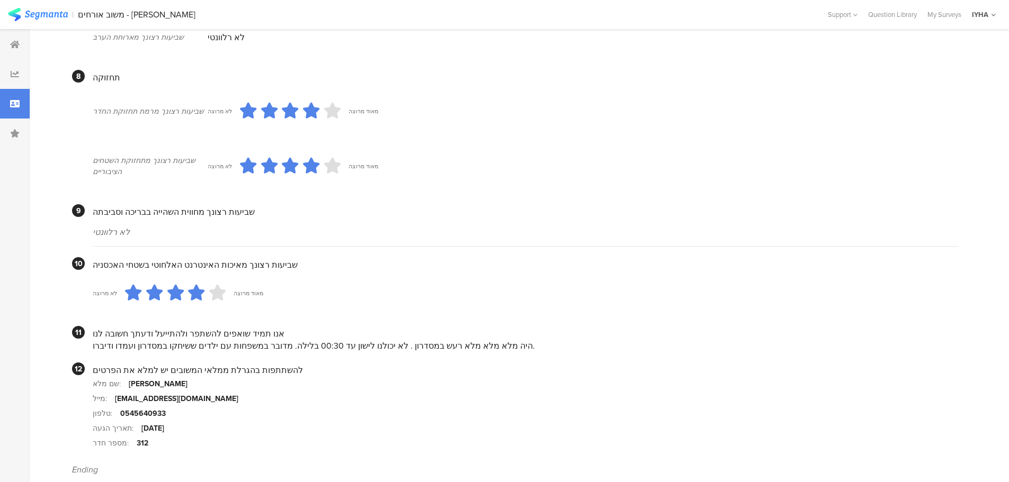
scroll to position [834, 0]
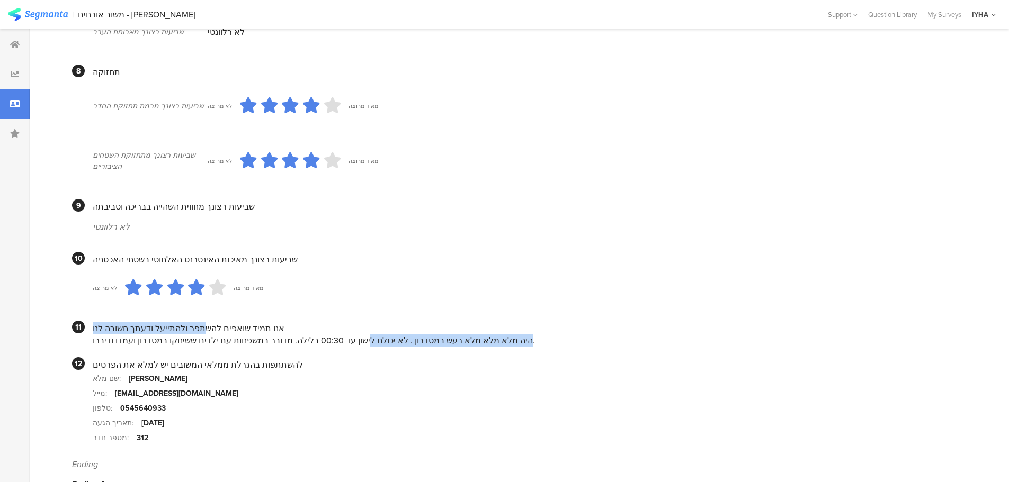
drag, startPoint x: 350, startPoint y: 326, endPoint x: 191, endPoint y: 303, distance: 160.5
click at [198, 321] on div "אנו תמיד שואפים להשתפר ולהתייעל ודעתך חשובה לנו היה מלא מלא מלא רעש במסדרון . ל…" at bounding box center [526, 334] width 866 height 26
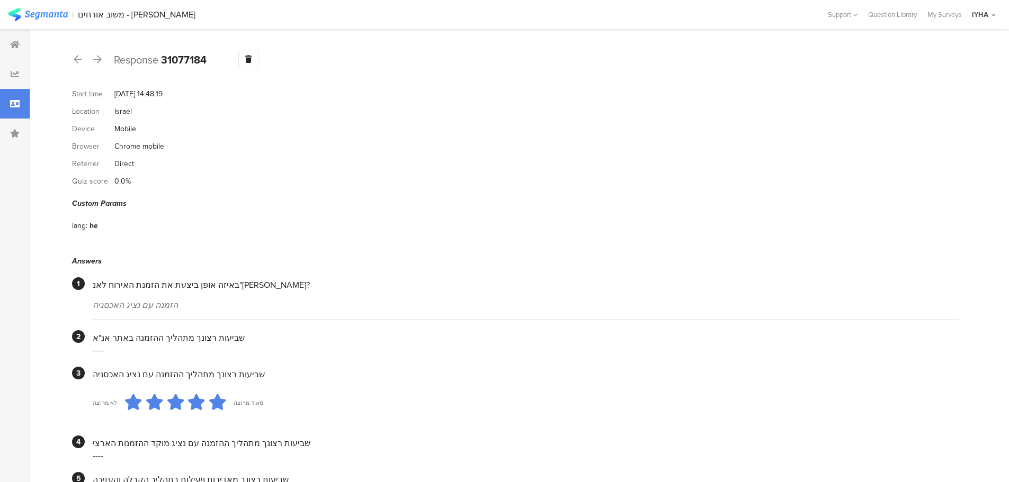
scroll to position [0, 0]
click at [96, 60] on icon at bounding box center [97, 60] width 8 height 10
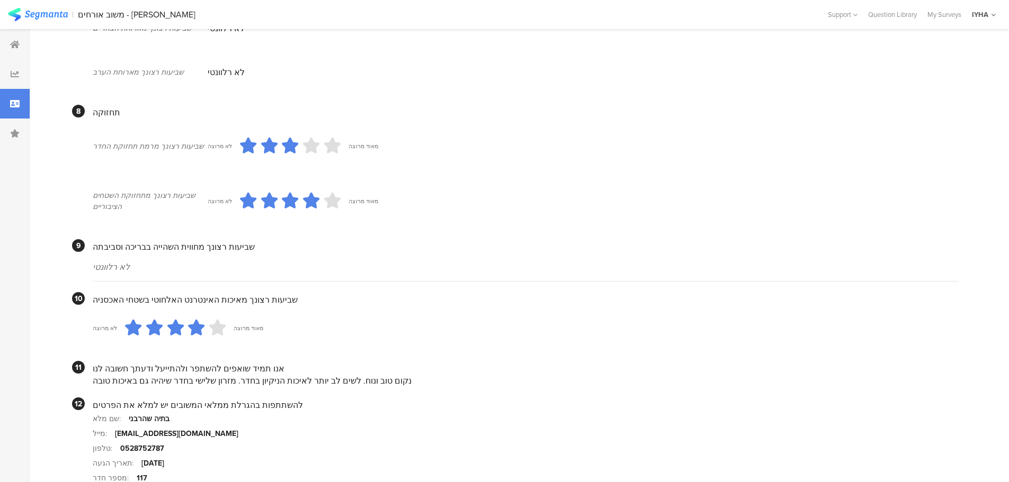
scroll to position [808, 0]
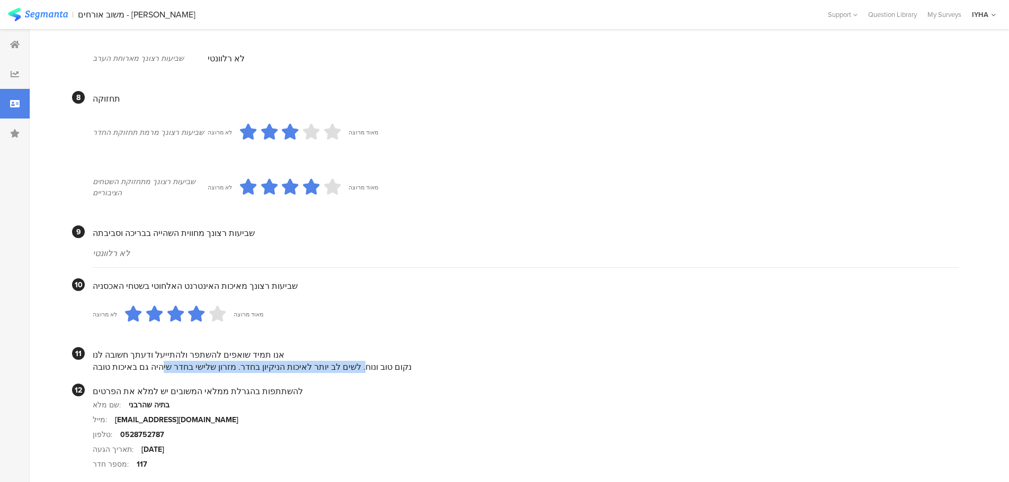
drag, startPoint x: 363, startPoint y: 357, endPoint x: 175, endPoint y: 353, distance: 188.6
click at [176, 361] on div "נקום טוב ונוח. לשים לב יותר לאיכות הניקיון בחדר. מזרון שלישי בחדר שיהיה גם באיכ…" at bounding box center [526, 367] width 866 height 12
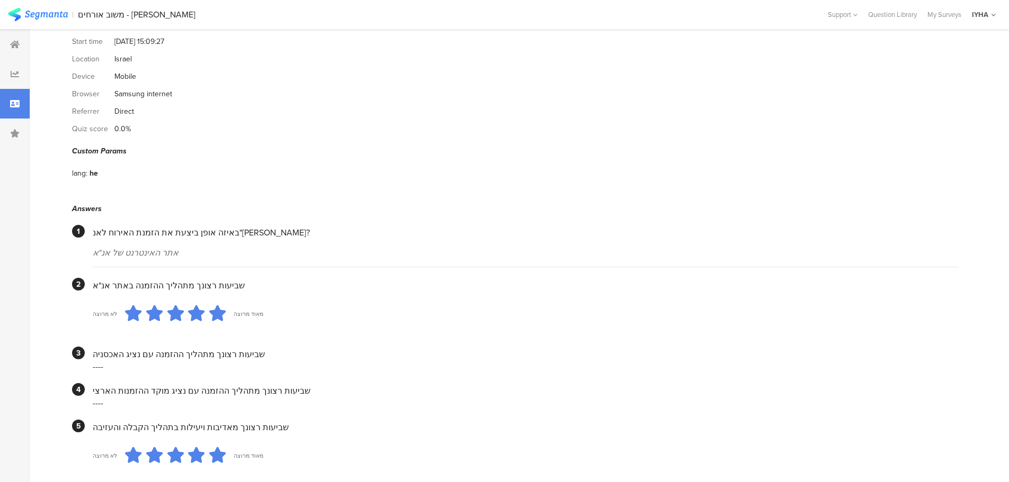
scroll to position [26, 0]
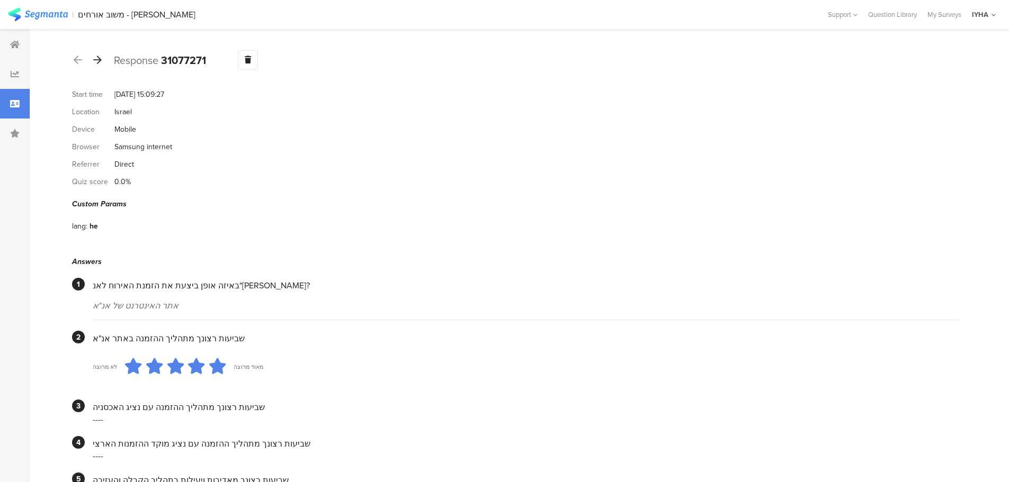
click at [99, 59] on icon at bounding box center [97, 60] width 8 height 10
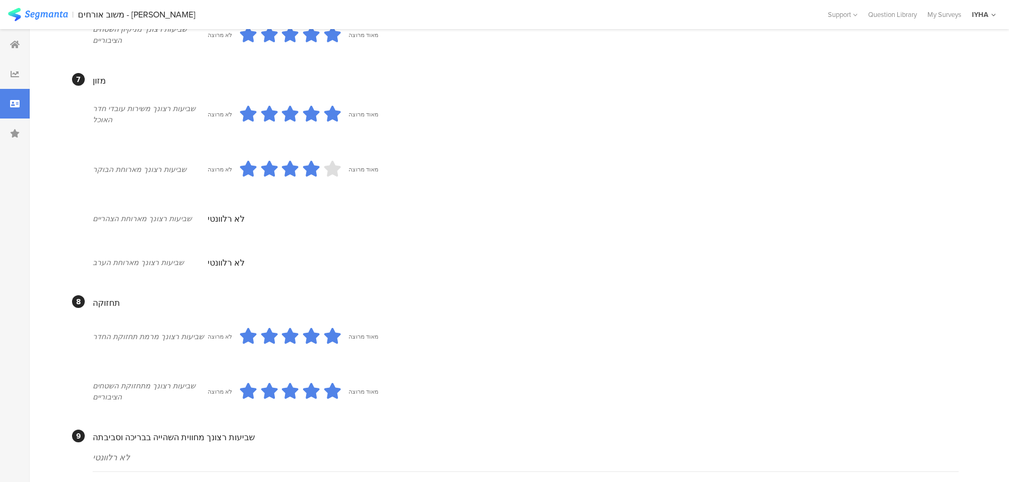
scroll to position [794, 0]
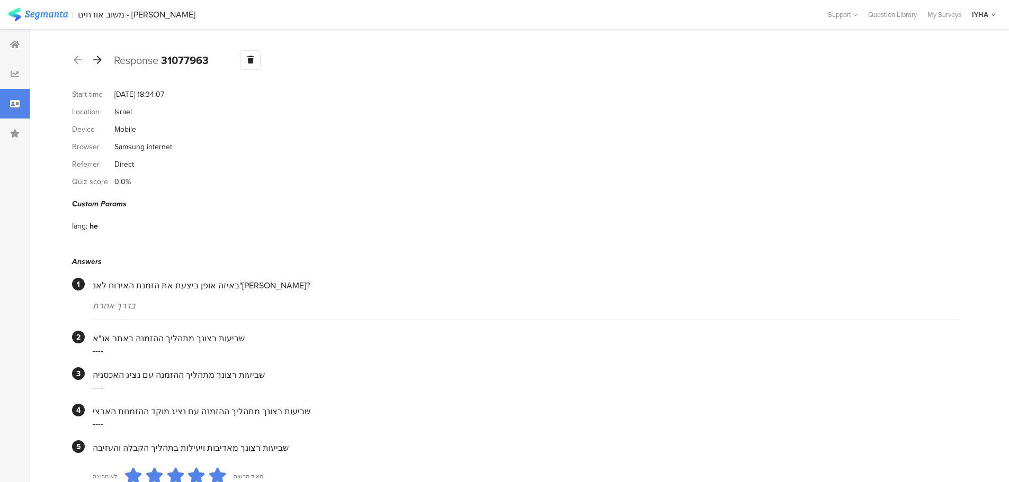
click at [94, 59] on icon at bounding box center [97, 60] width 8 height 10
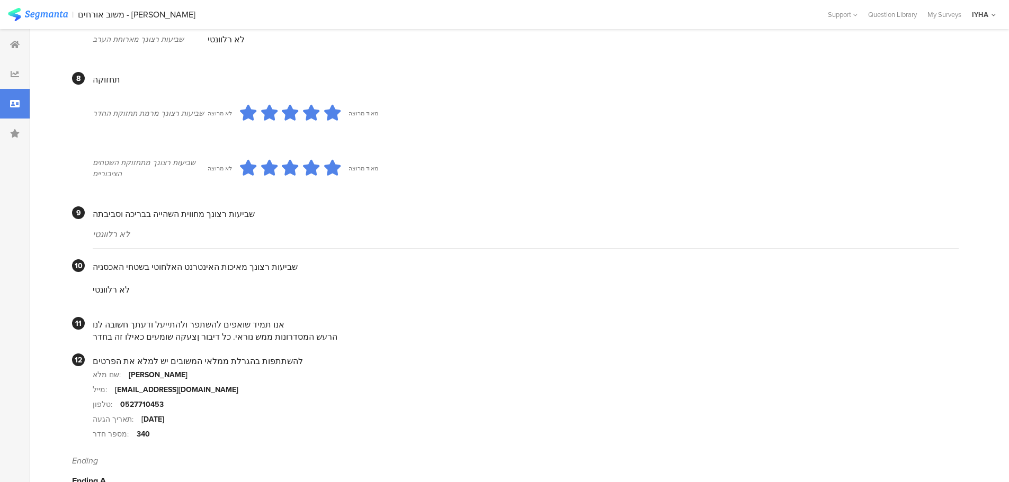
drag, startPoint x: 314, startPoint y: 318, endPoint x: 305, endPoint y: 315, distance: 9.1
click at [309, 318] on div "אנו תמיד שואפים להשתפר ולהתייעל ודעתך חשובה לנו הרעש המסדרונות ממש נוראי. כל די…" at bounding box center [526, 330] width 866 height 26
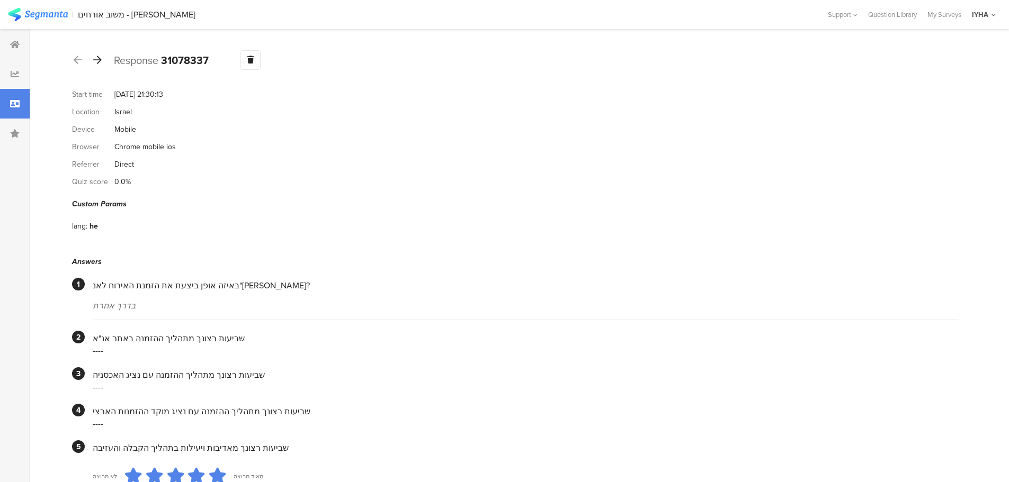
click at [97, 59] on icon at bounding box center [97, 60] width 8 height 10
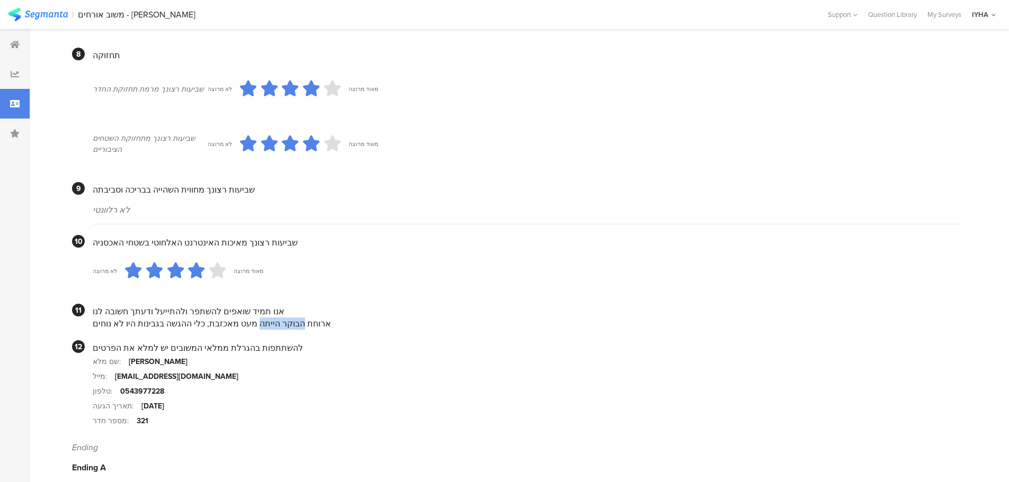
drag, startPoint x: 310, startPoint y: 317, endPoint x: 267, endPoint y: 314, distance: 42.5
click at [267, 318] on div "ארוחת הבוקר הייתה מעט מאכזבת, כלי ההגשה בגבינות היו לא נוחים" at bounding box center [526, 324] width 866 height 12
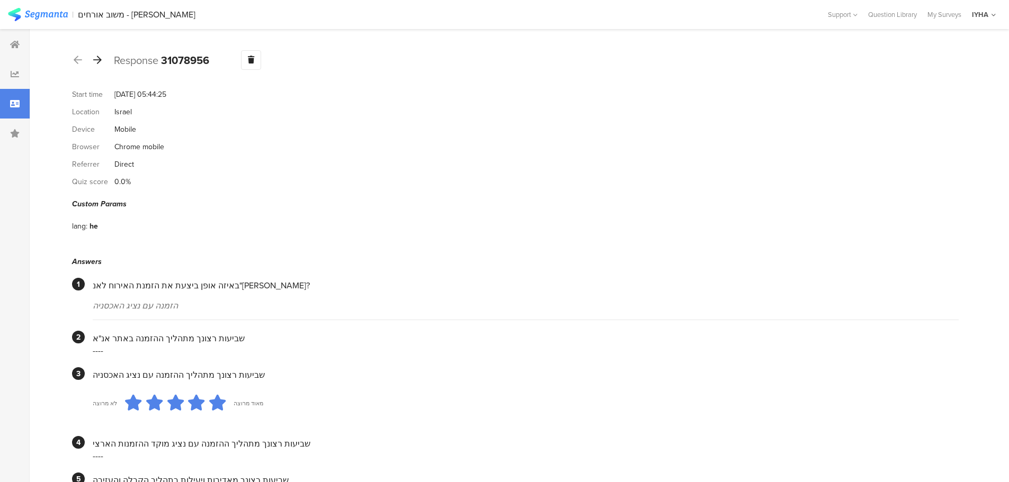
click at [97, 62] on icon at bounding box center [97, 60] width 8 height 10
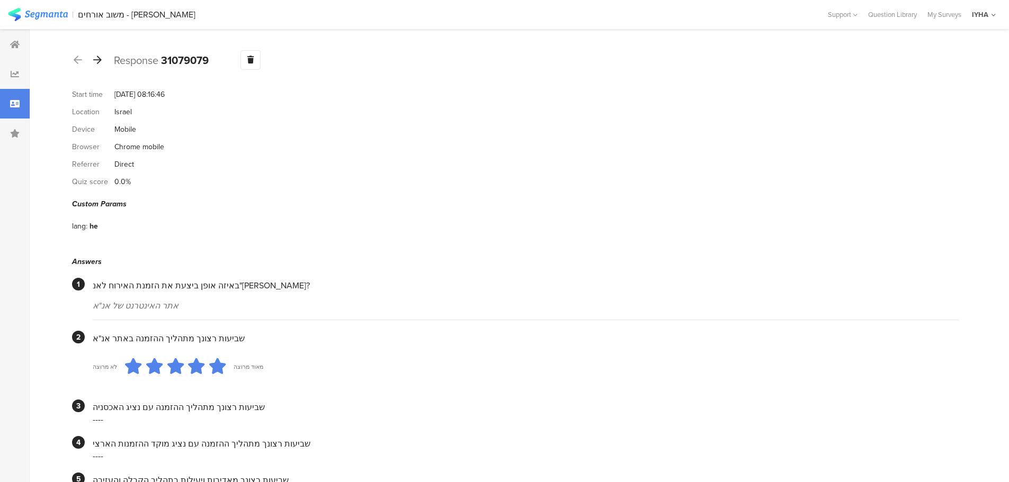
click at [98, 63] on icon at bounding box center [97, 60] width 8 height 10
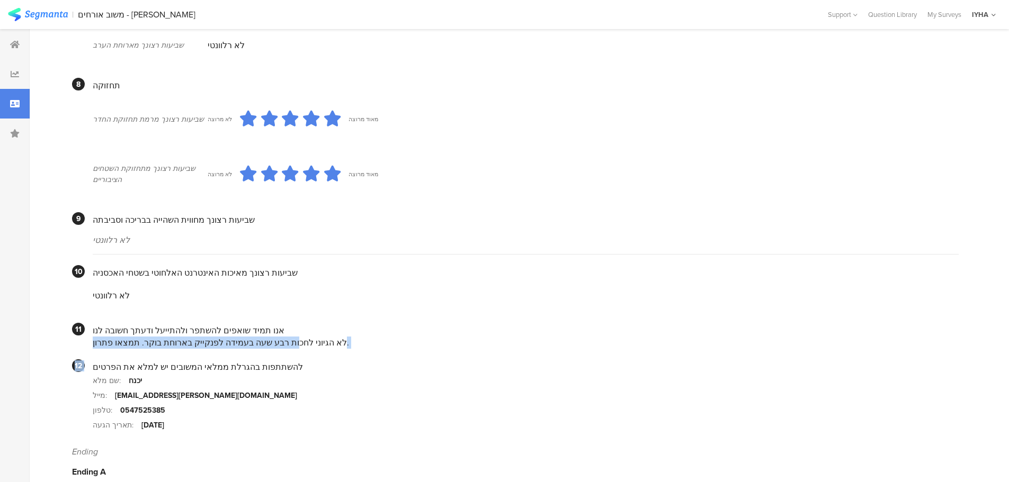
drag, startPoint x: 298, startPoint y: 334, endPoint x: 89, endPoint y: 338, distance: 209.2
click at [256, 337] on div "לא הגיוני לחכות רבע שעה בעמידה לפנקייק בארוחת בוקר. תמצאו פתרון." at bounding box center [526, 343] width 866 height 12
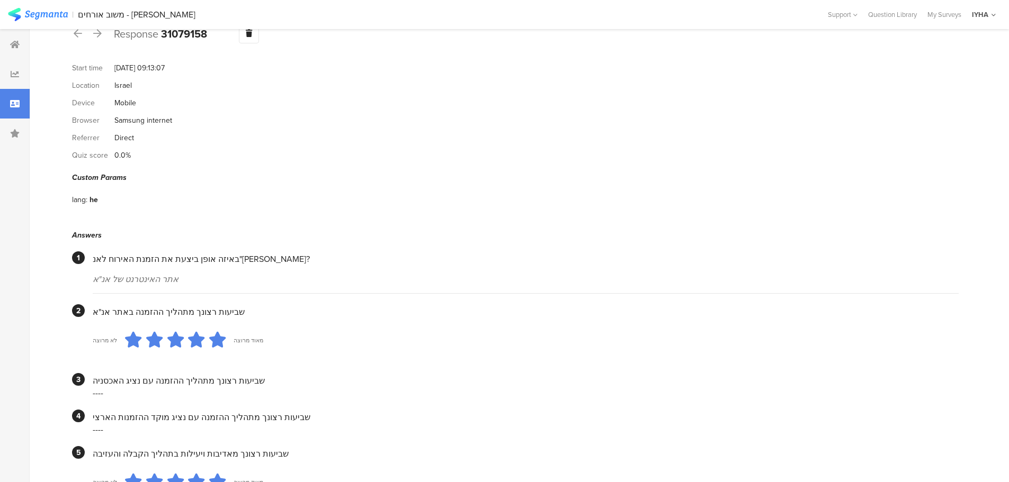
scroll to position [10, 0]
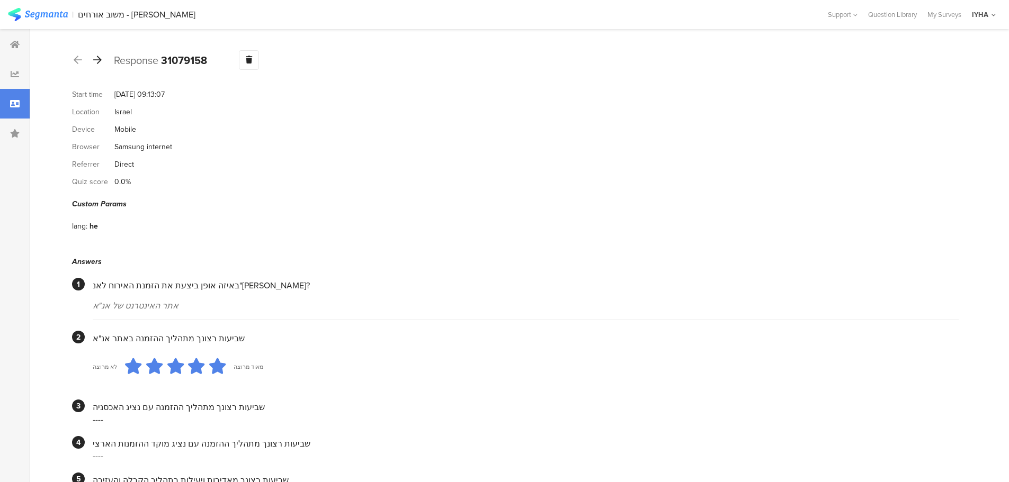
click at [99, 61] on icon at bounding box center [97, 60] width 8 height 10
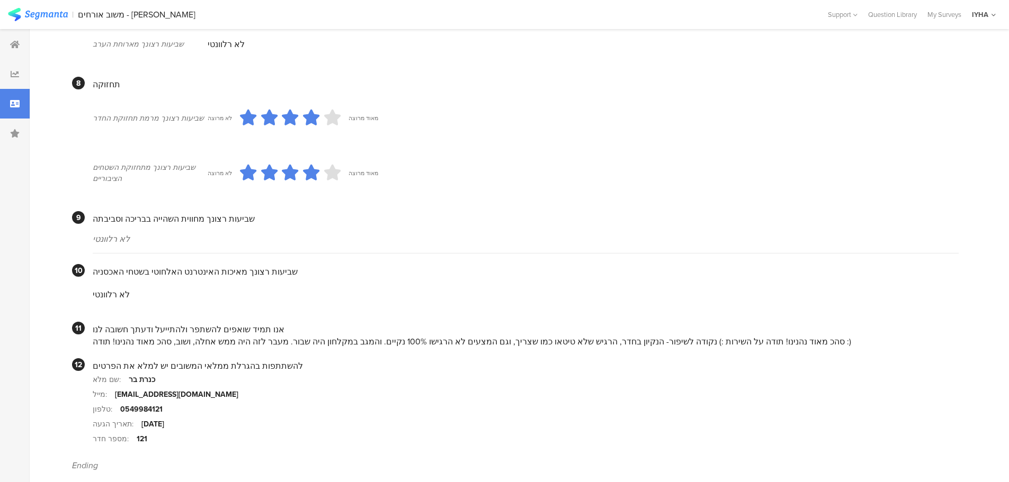
scroll to position [839, 0]
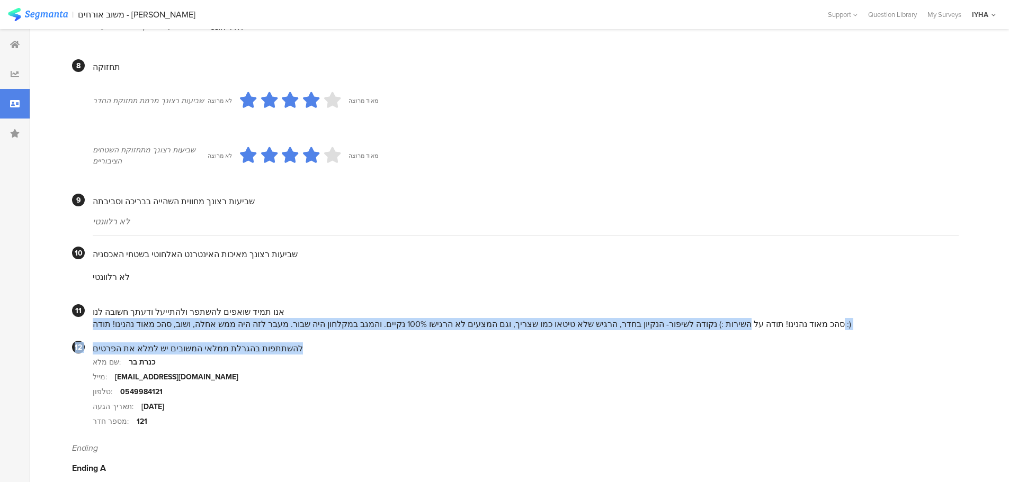
drag, startPoint x: 723, startPoint y: 315, endPoint x: 654, endPoint y: 319, distance: 69.5
click at [633, 318] on div "סהכ מאוד נהנינו! תודה על השירות :) נקודה לשיפור- הנקיון בחדר, הרגיש שלא טיטאו כ…" at bounding box center [526, 324] width 866 height 12
drag, startPoint x: 580, startPoint y: 314, endPoint x: 477, endPoint y: 318, distance: 103.4
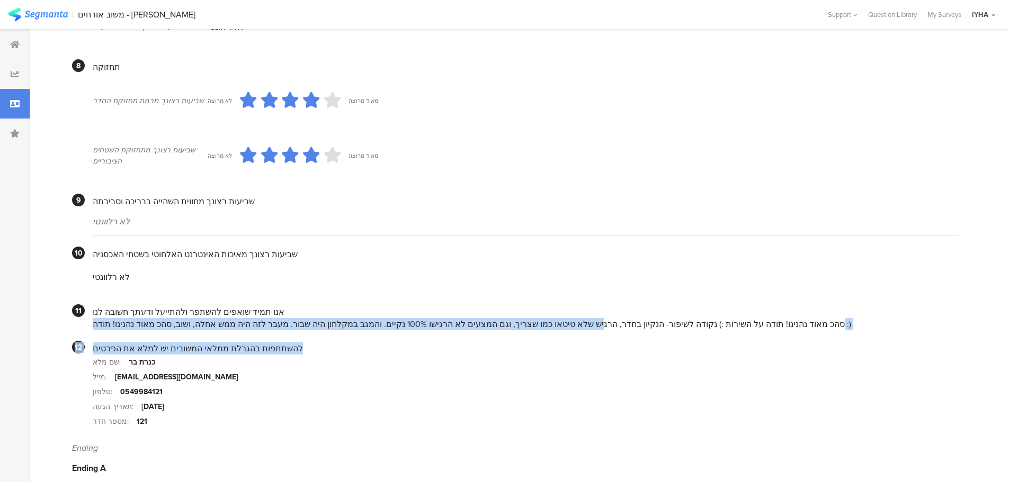
click at [465, 318] on div "סהכ מאוד נהנינו! תודה על השירות :) נקודה לשיפור- הנקיון בחדר, הרגיש שלא טיטאו כ…" at bounding box center [526, 324] width 866 height 12
drag, startPoint x: 433, startPoint y: 312, endPoint x: 428, endPoint y: 312, distance: 5.3
click at [433, 318] on div "סהכ מאוד נהנינו! תודה על השירות :) נקודה לשיפור- הנקיון בחדר, הרגיש שלא טיטאו כ…" at bounding box center [526, 324] width 866 height 12
click at [357, 318] on div "סהכ מאוד נהנינו! תודה על השירות :) נקודה לשיפור- הנקיון בחדר, הרגיש שלא טיטאו כ…" at bounding box center [526, 324] width 866 height 12
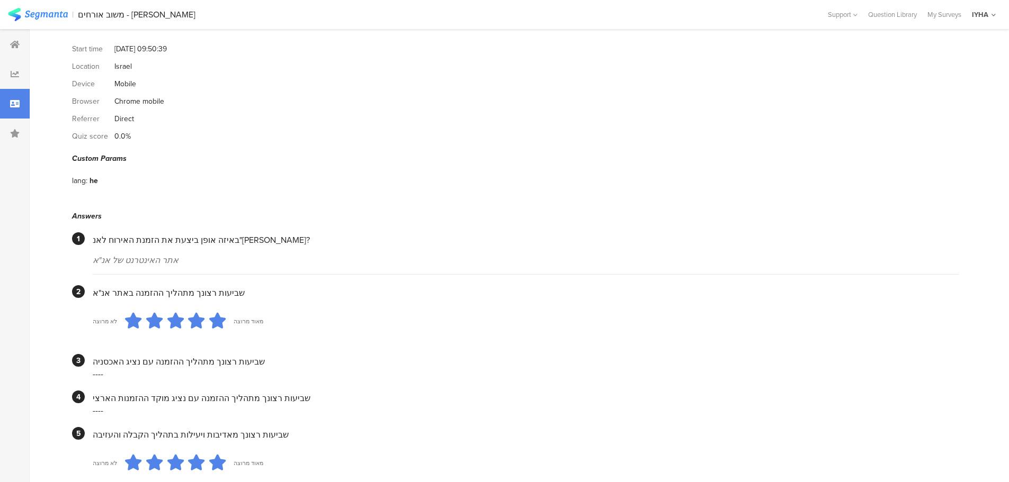
scroll to position [0, 0]
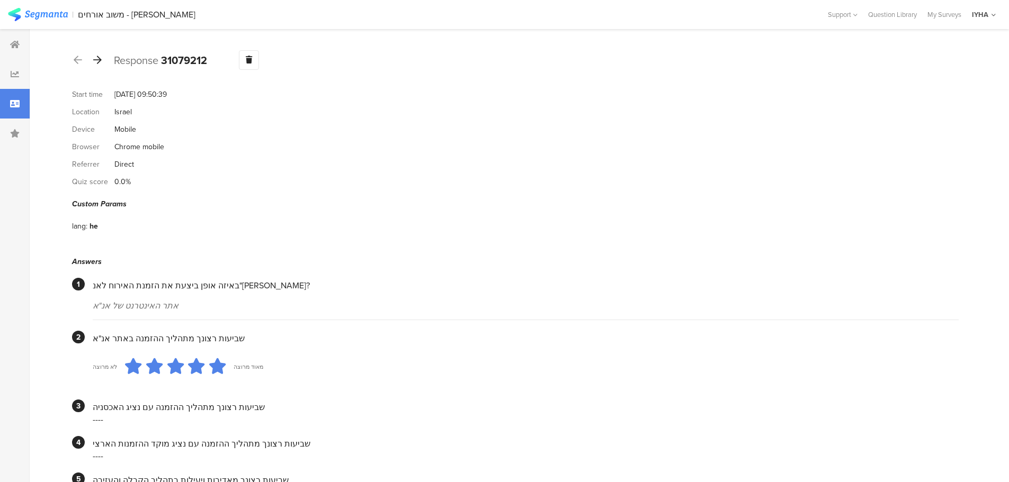
click at [100, 60] on icon at bounding box center [97, 60] width 8 height 10
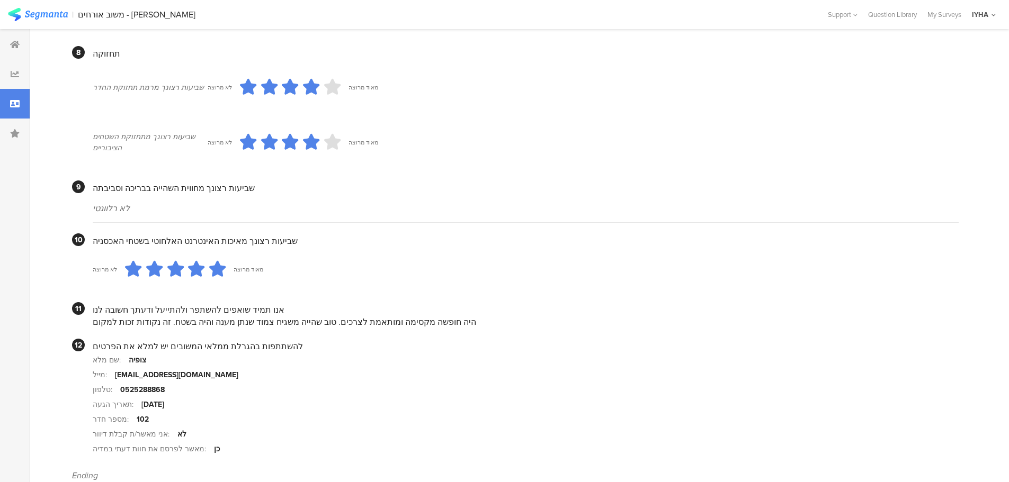
scroll to position [874, 0]
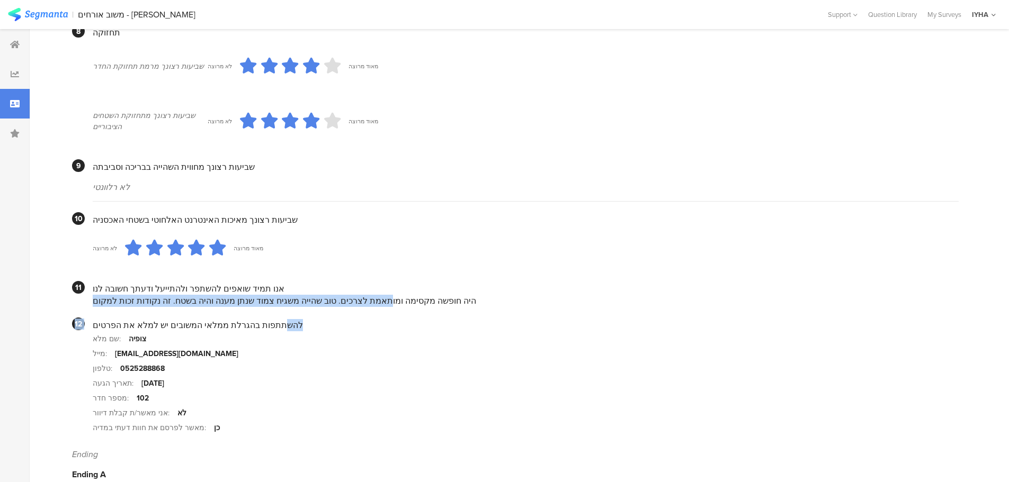
drag, startPoint x: 372, startPoint y: 291, endPoint x: 272, endPoint y: 298, distance: 99.8
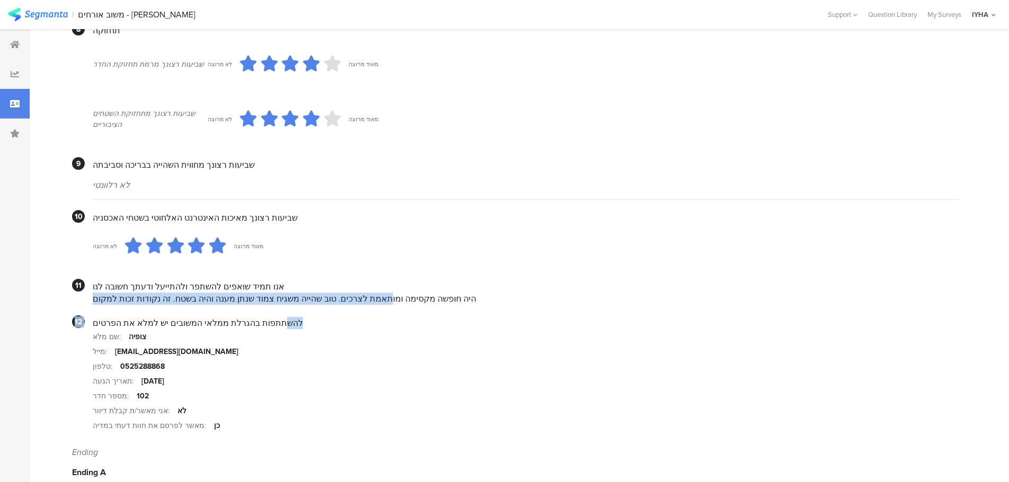
scroll to position [881, 0]
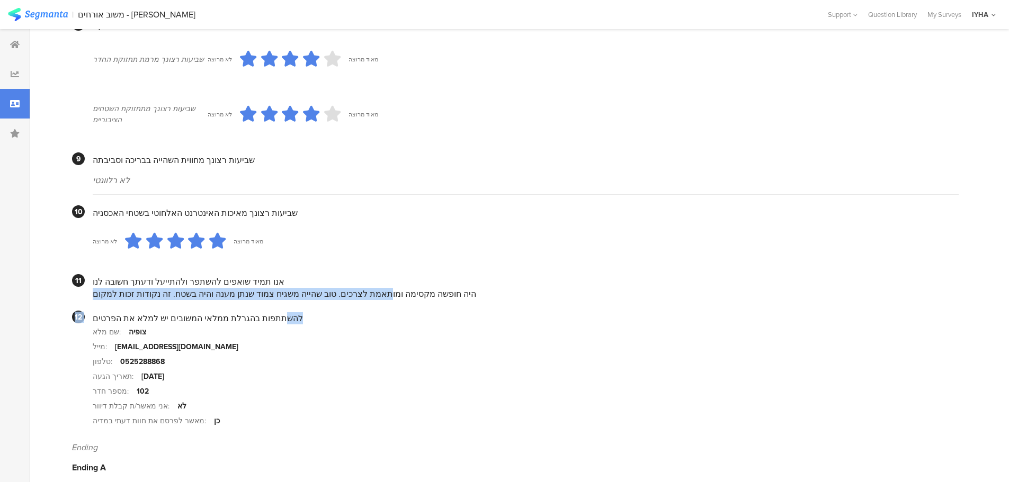
click at [243, 288] on div "היה חופשה מקסימה ומותאמת לצרכים. טוב שהייה משגיח צמוד שנתן מענה והיה בשטח. זה נ…" at bounding box center [526, 294] width 866 height 12
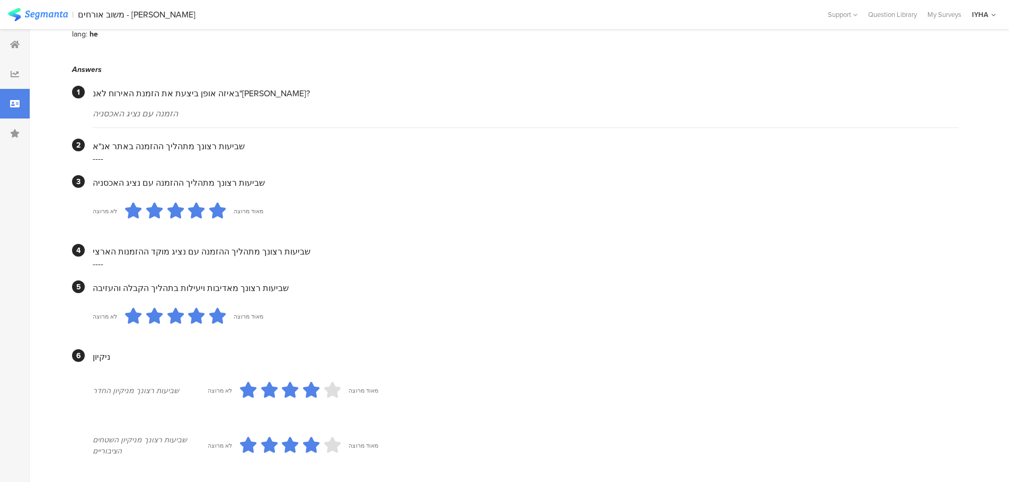
scroll to position [0, 0]
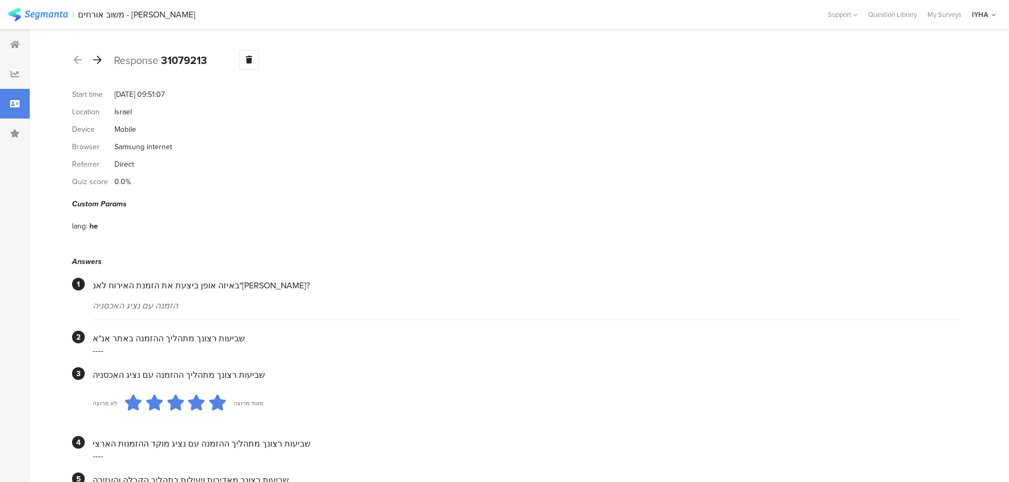
click at [100, 62] on icon at bounding box center [97, 60] width 8 height 10
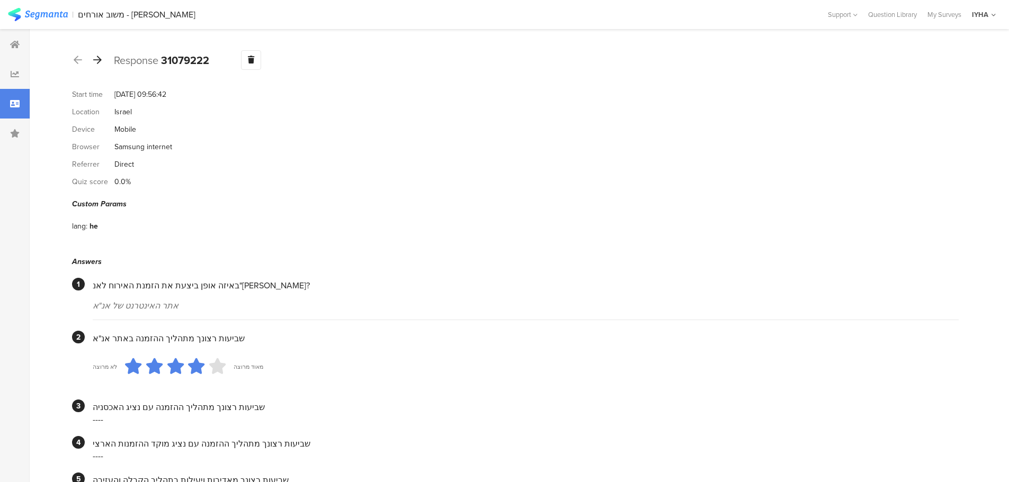
click at [99, 64] on icon at bounding box center [97, 60] width 8 height 10
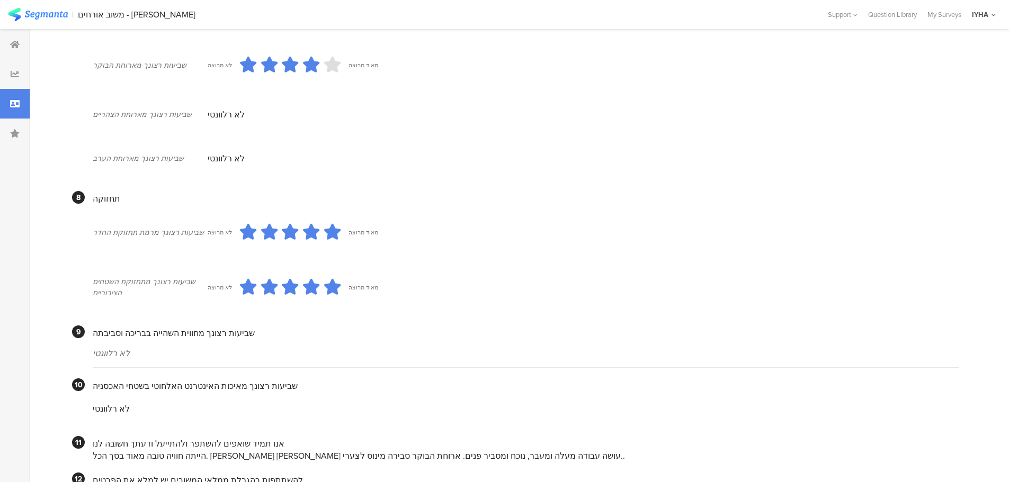
scroll to position [854, 0]
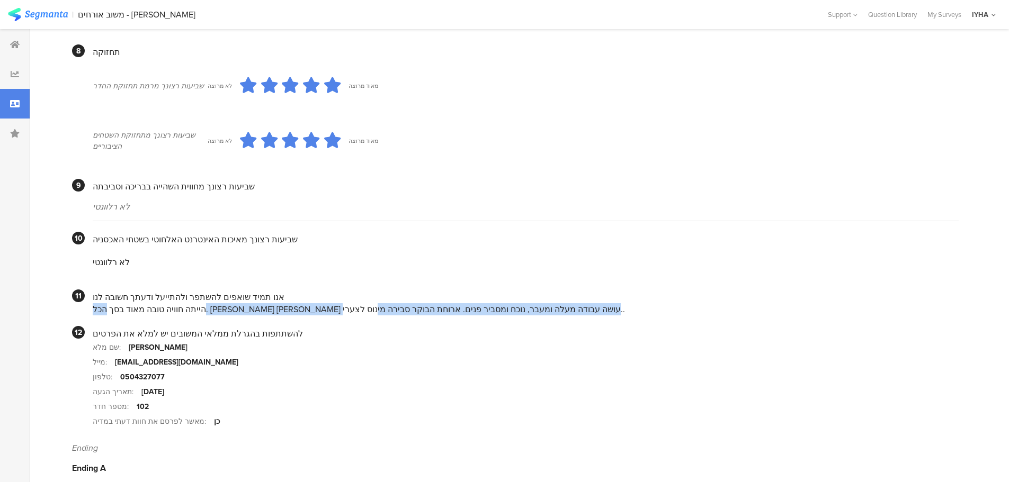
drag, startPoint x: 458, startPoint y: 295, endPoint x: 112, endPoint y: 297, distance: 345.9
click at [112, 303] on div "הייתה חוויה טובה מאוד בסך הכל. [PERSON_NAME] [PERSON_NAME] עושה עבודה מעלה ומעב…" at bounding box center [526, 309] width 866 height 12
click at [200, 303] on div "הייתה חוויה טובה מאוד בסך הכל. [PERSON_NAME] [PERSON_NAME] עושה עבודה מעלה ומעב…" at bounding box center [526, 309] width 866 height 12
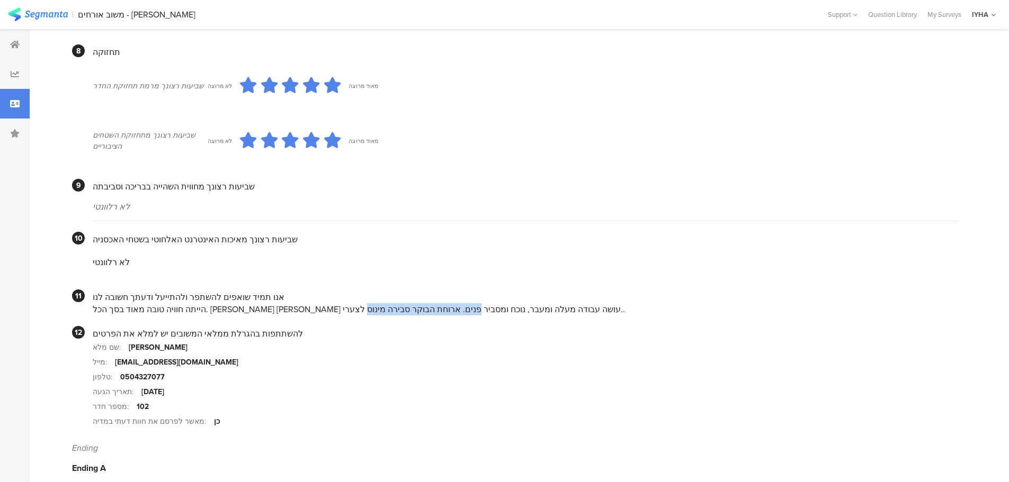
drag, startPoint x: 204, startPoint y: 297, endPoint x: 99, endPoint y: 295, distance: 104.9
click at [99, 303] on div "הייתה חוויה טובה מאוד בסך הכל. [PERSON_NAME] [PERSON_NAME] עושה עבודה מעלה ומעב…" at bounding box center [526, 309] width 866 height 12
click at [170, 303] on div "הייתה חוויה טובה מאוד בסך הכל. [PERSON_NAME] [PERSON_NAME] עושה עבודה מעלה ומעב…" at bounding box center [526, 309] width 866 height 12
drag, startPoint x: 106, startPoint y: 299, endPoint x: 138, endPoint y: 301, distance: 31.8
click at [138, 303] on div "הייתה חוויה טובה מאוד בסך הכל. [PERSON_NAME] [PERSON_NAME] עושה עבודה מעלה ומעב…" at bounding box center [526, 309] width 866 height 12
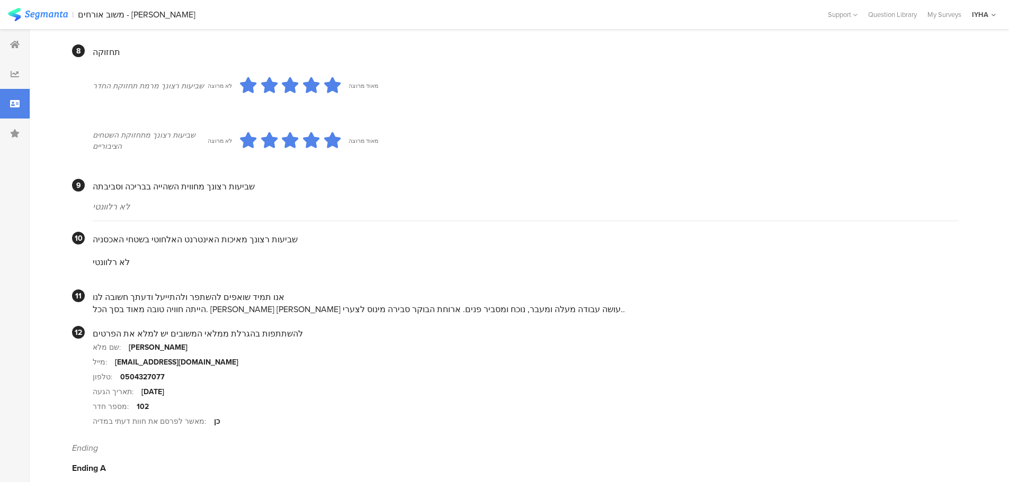
click at [152, 303] on div "הייתה חוויה טובה מאוד בסך הכל. [PERSON_NAME] [PERSON_NAME] עושה עבודה מעלה ומעב…" at bounding box center [526, 309] width 866 height 12
drag, startPoint x: 202, startPoint y: 297, endPoint x: 91, endPoint y: 294, distance: 111.3
click at [91, 294] on section "11 אנו תמיד שואפים להשתפר ולהתייעל ודעתך חשובה לנו הייתה חוויה טובה מאוד בסך הכ…" at bounding box center [515, 303] width 887 height 26
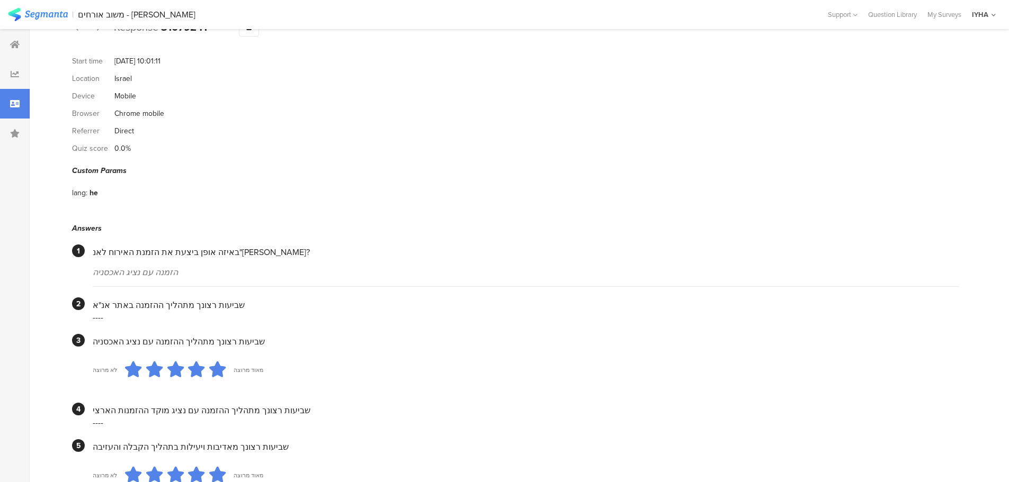
scroll to position [0, 0]
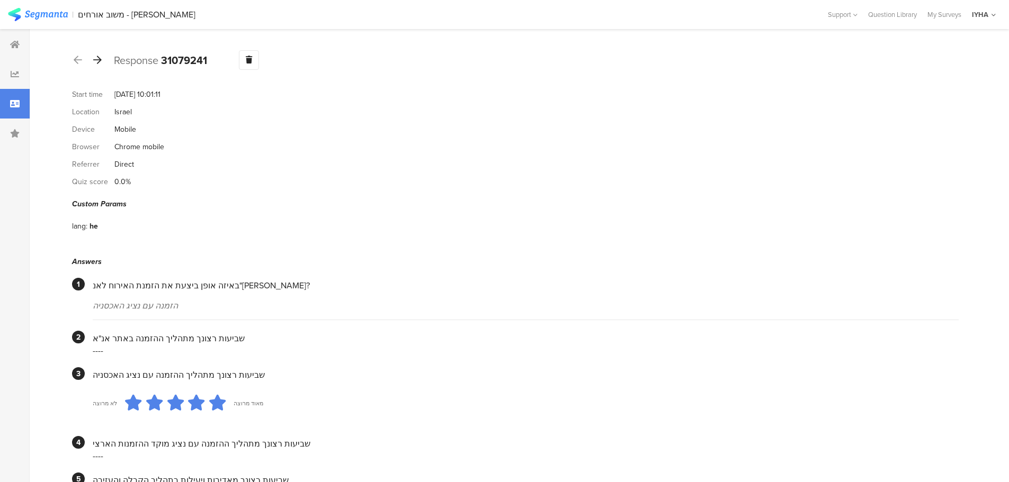
click at [101, 60] on icon at bounding box center [97, 60] width 8 height 10
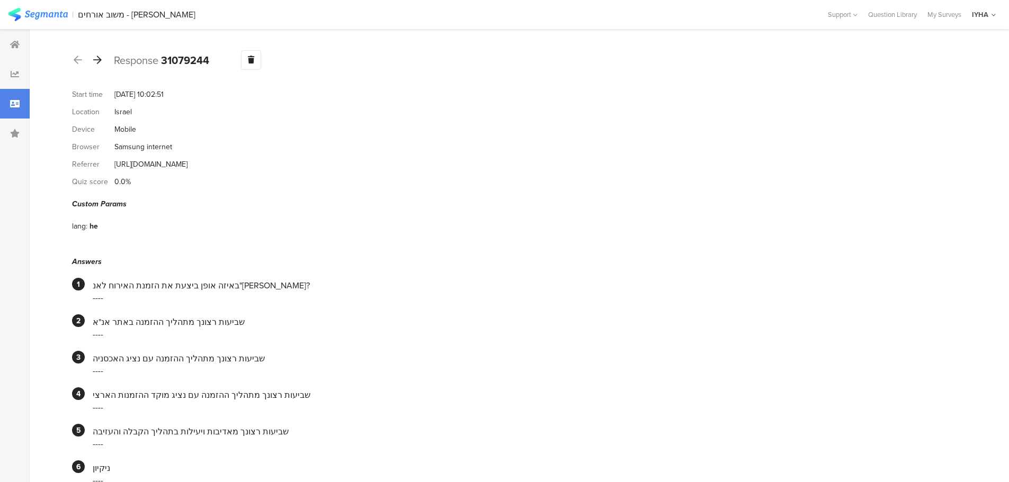
click at [97, 60] on icon at bounding box center [97, 60] width 8 height 10
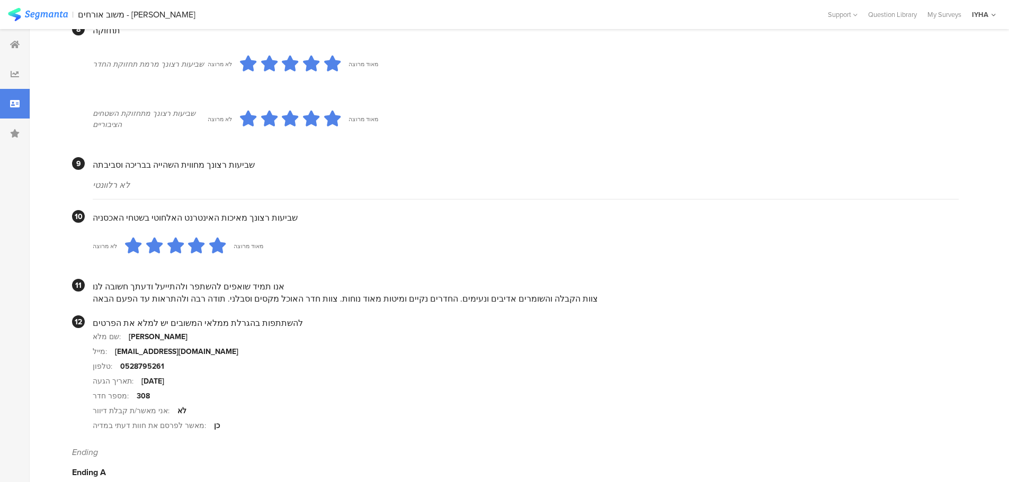
scroll to position [848, 0]
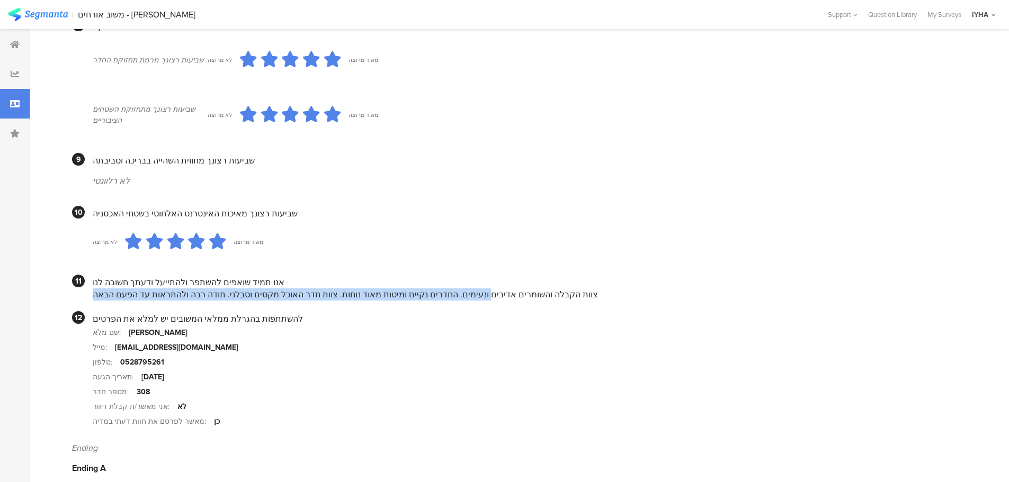
drag, startPoint x: 478, startPoint y: 279, endPoint x: 82, endPoint y: 256, distance: 396.9
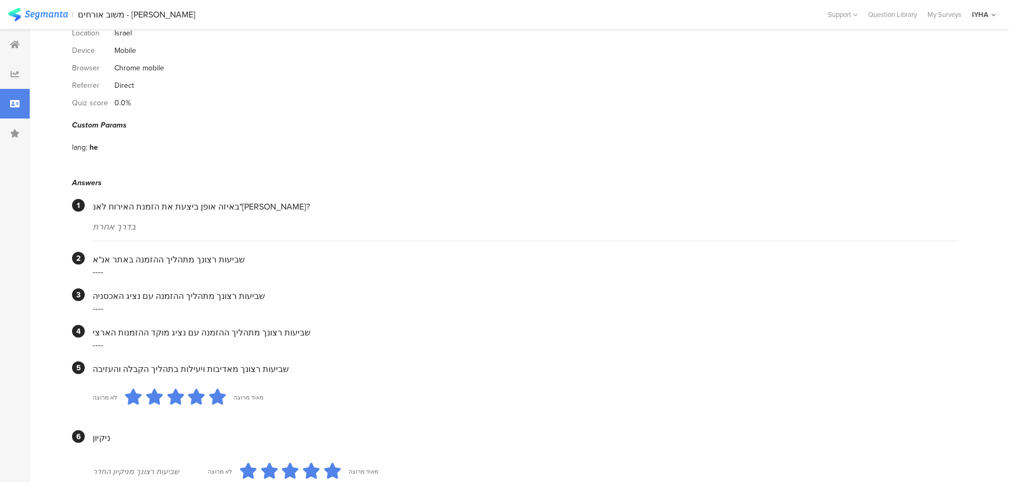
scroll to position [0, 0]
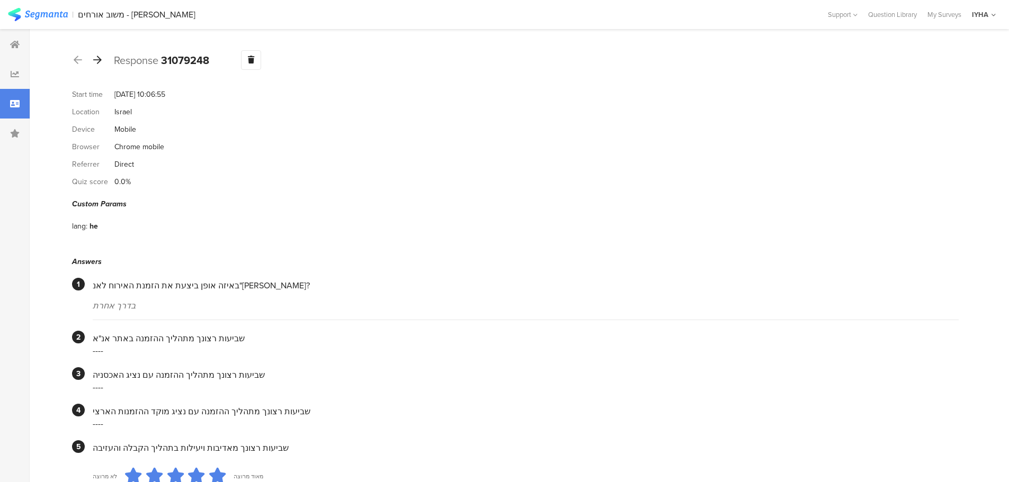
click at [95, 60] on icon at bounding box center [97, 60] width 8 height 10
click at [96, 60] on icon at bounding box center [97, 60] width 8 height 10
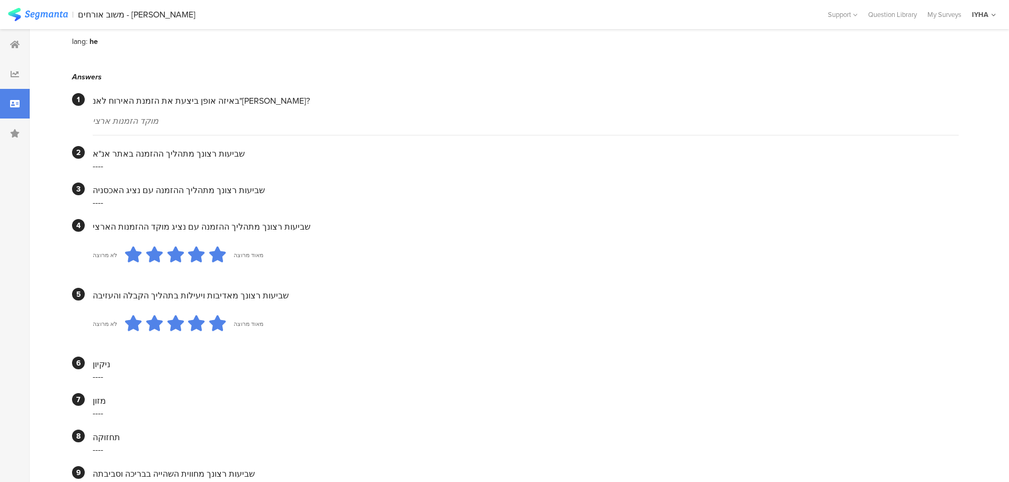
scroll to position [12, 0]
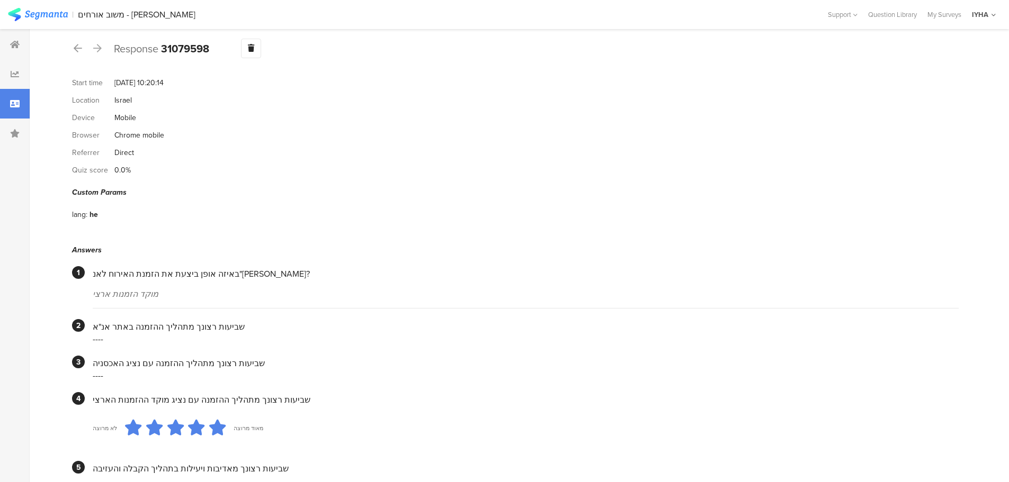
click at [95, 53] on div at bounding box center [98, 48] width 12 height 17
click at [97, 50] on icon at bounding box center [97, 48] width 8 height 10
